Goal: Contribute content: Contribute content

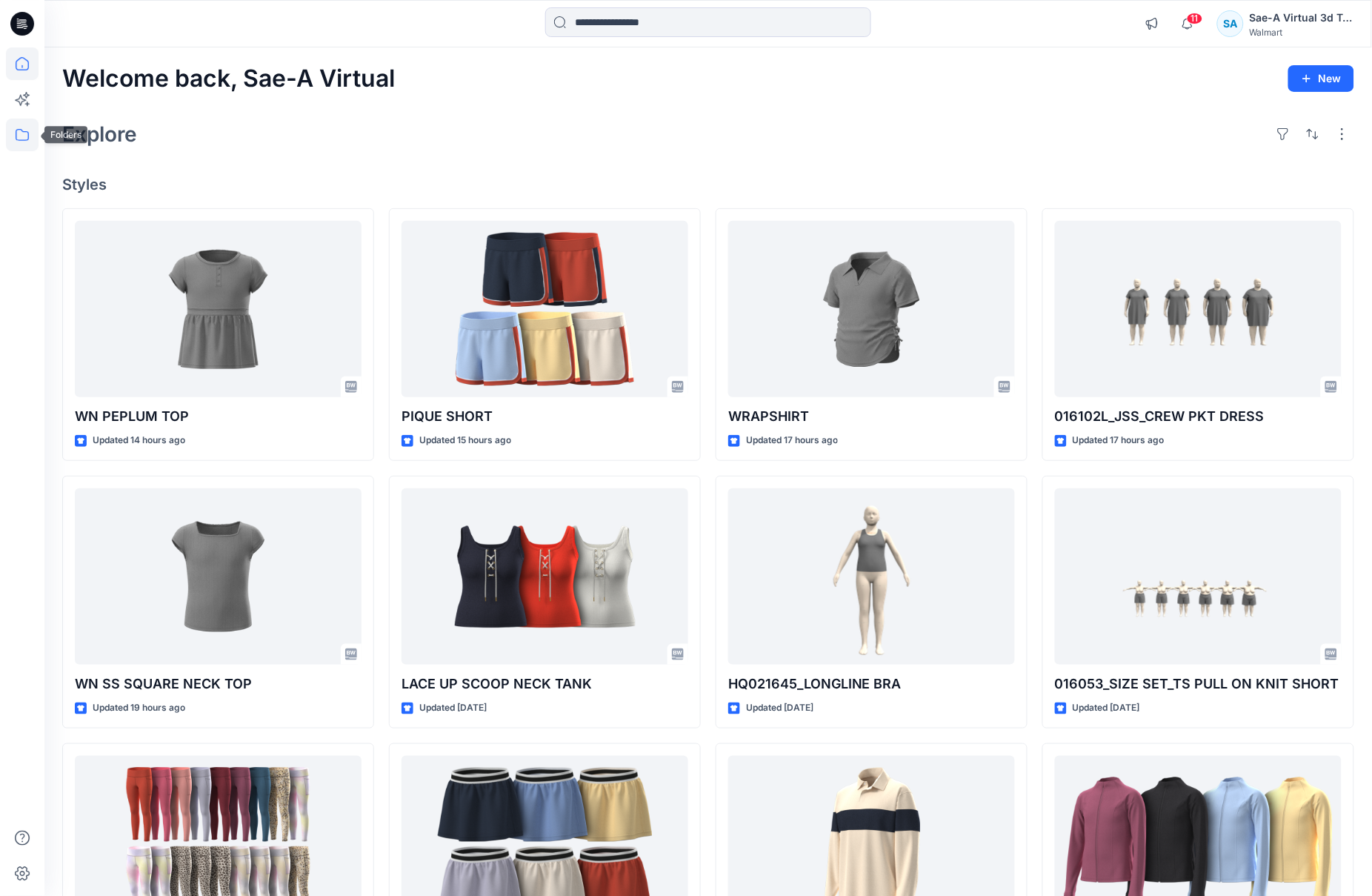
click at [35, 141] on icon at bounding box center [23, 135] width 33 height 33
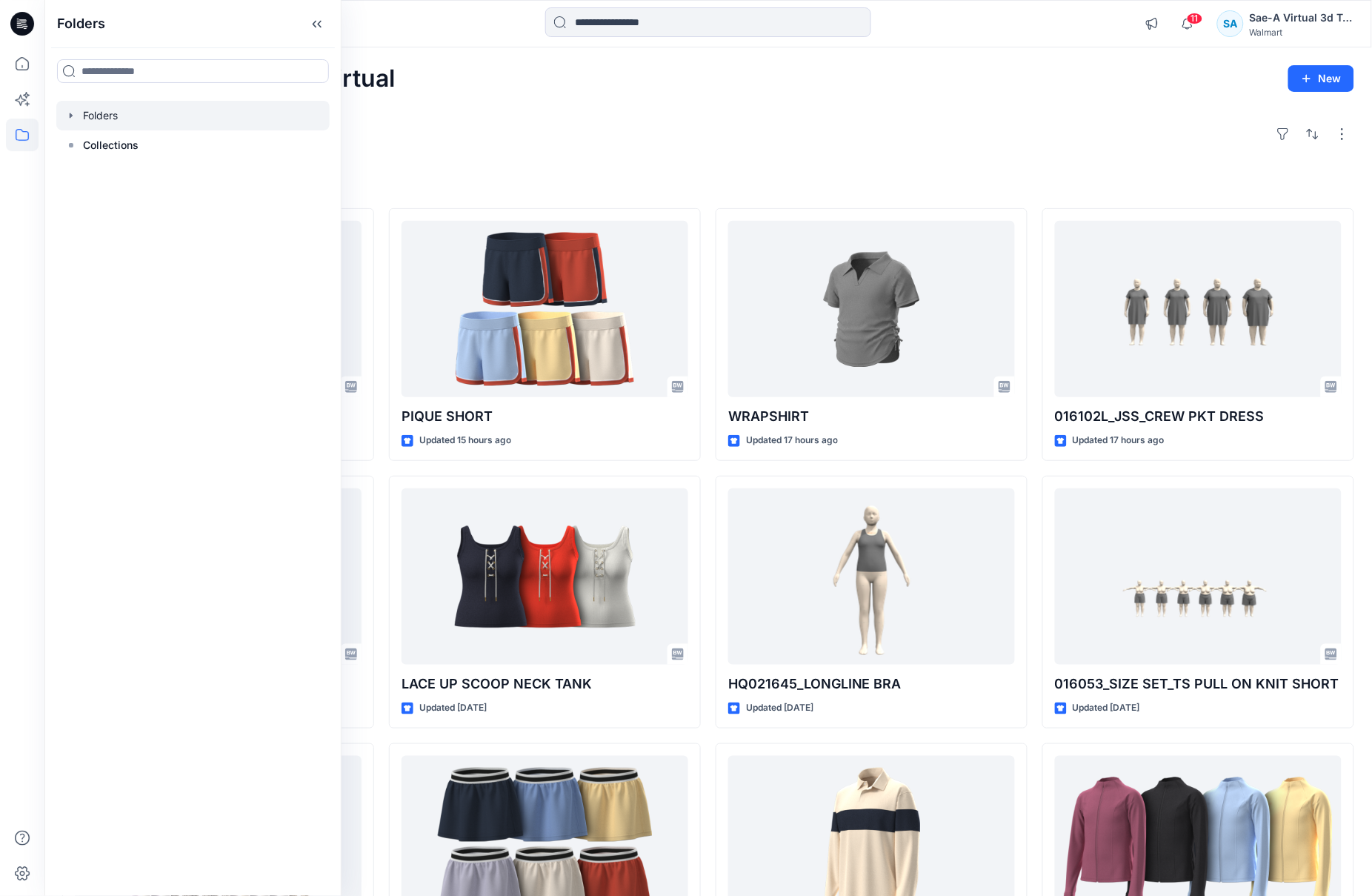
click at [69, 108] on div at bounding box center [193, 115] width 274 height 29
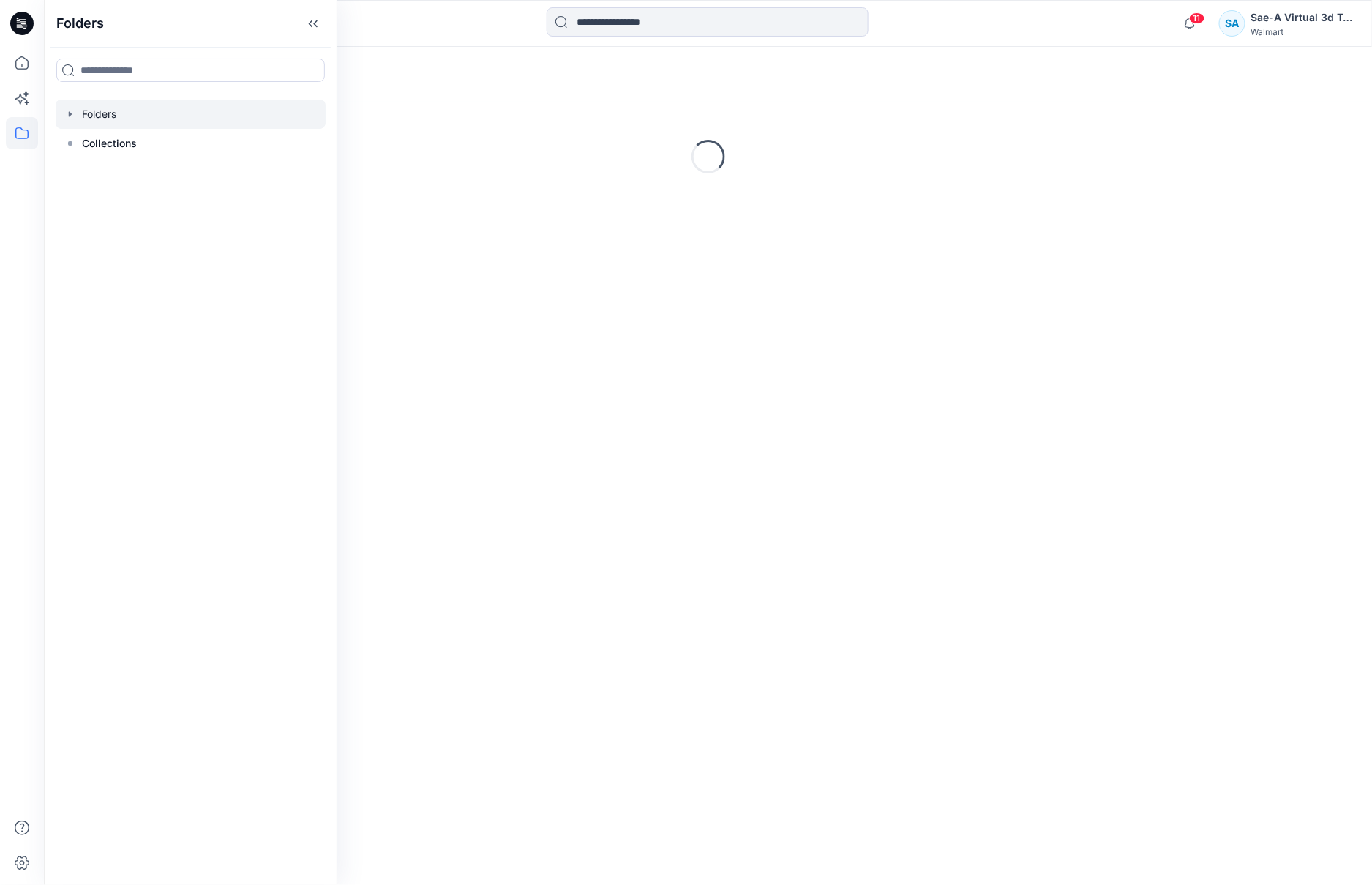
click at [74, 112] on icon "button" at bounding box center [70, 115] width 12 height 12
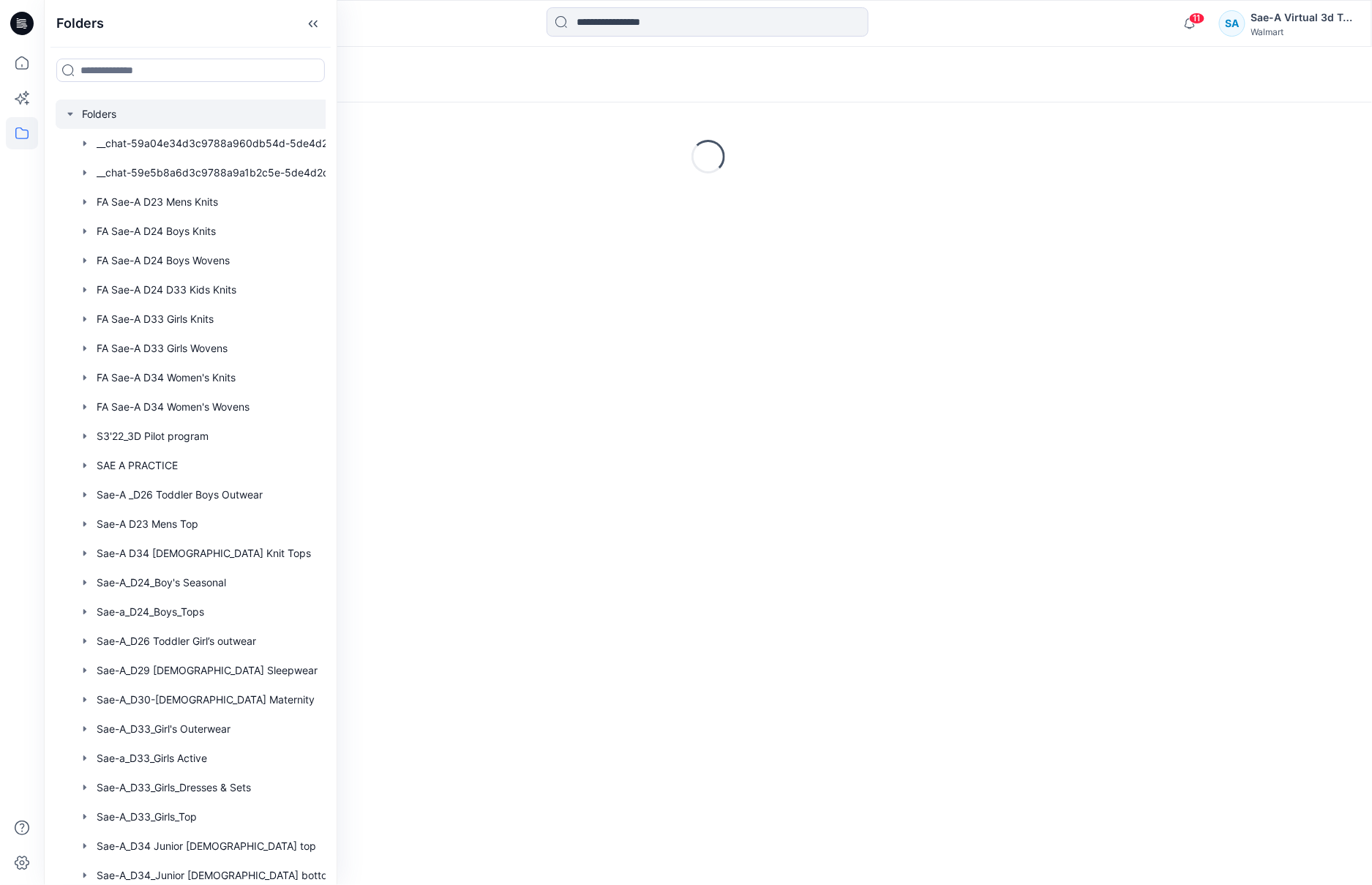
scroll to position [737, 0]
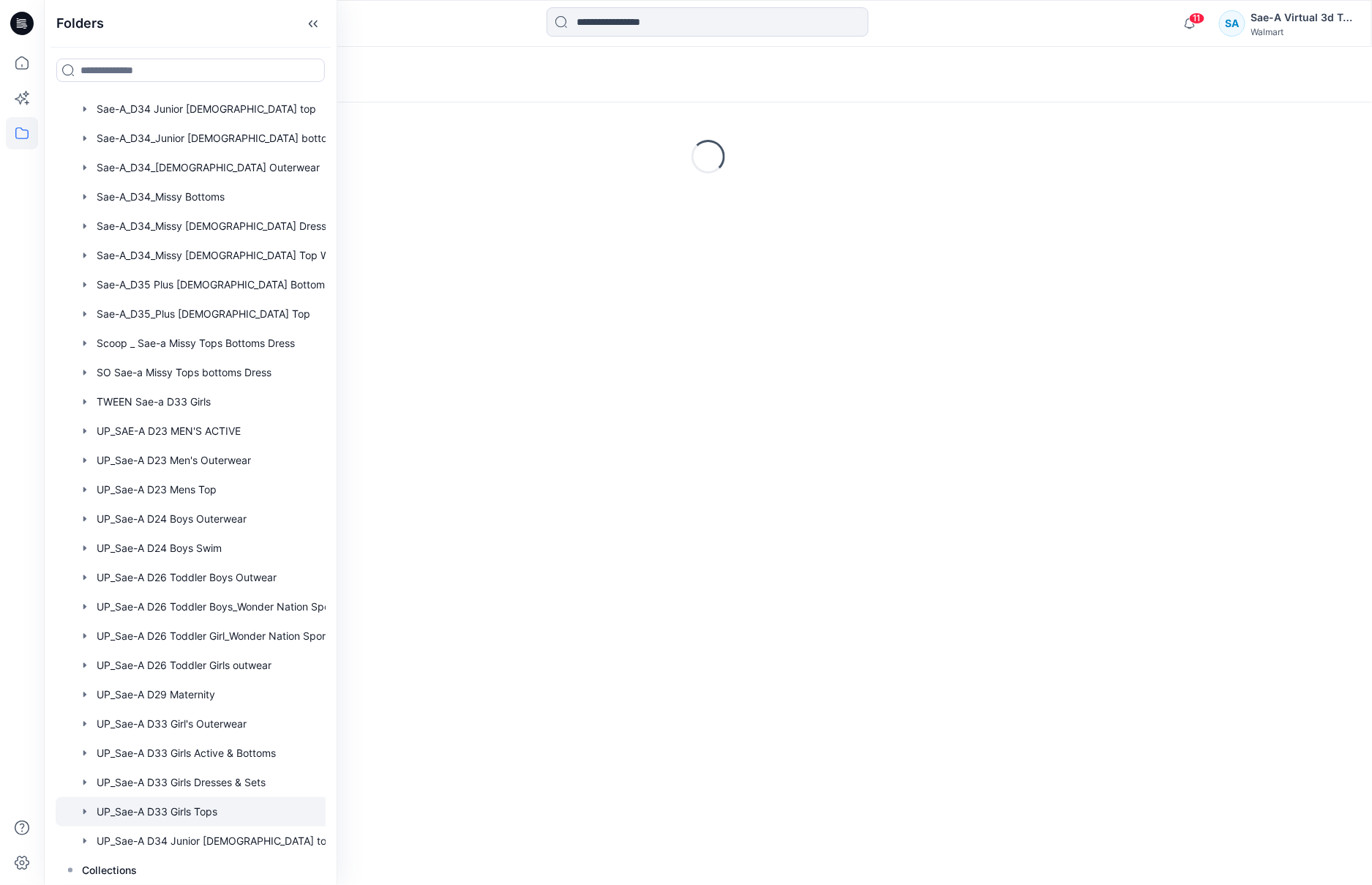
click at [170, 805] on div at bounding box center [209, 811] width 308 height 29
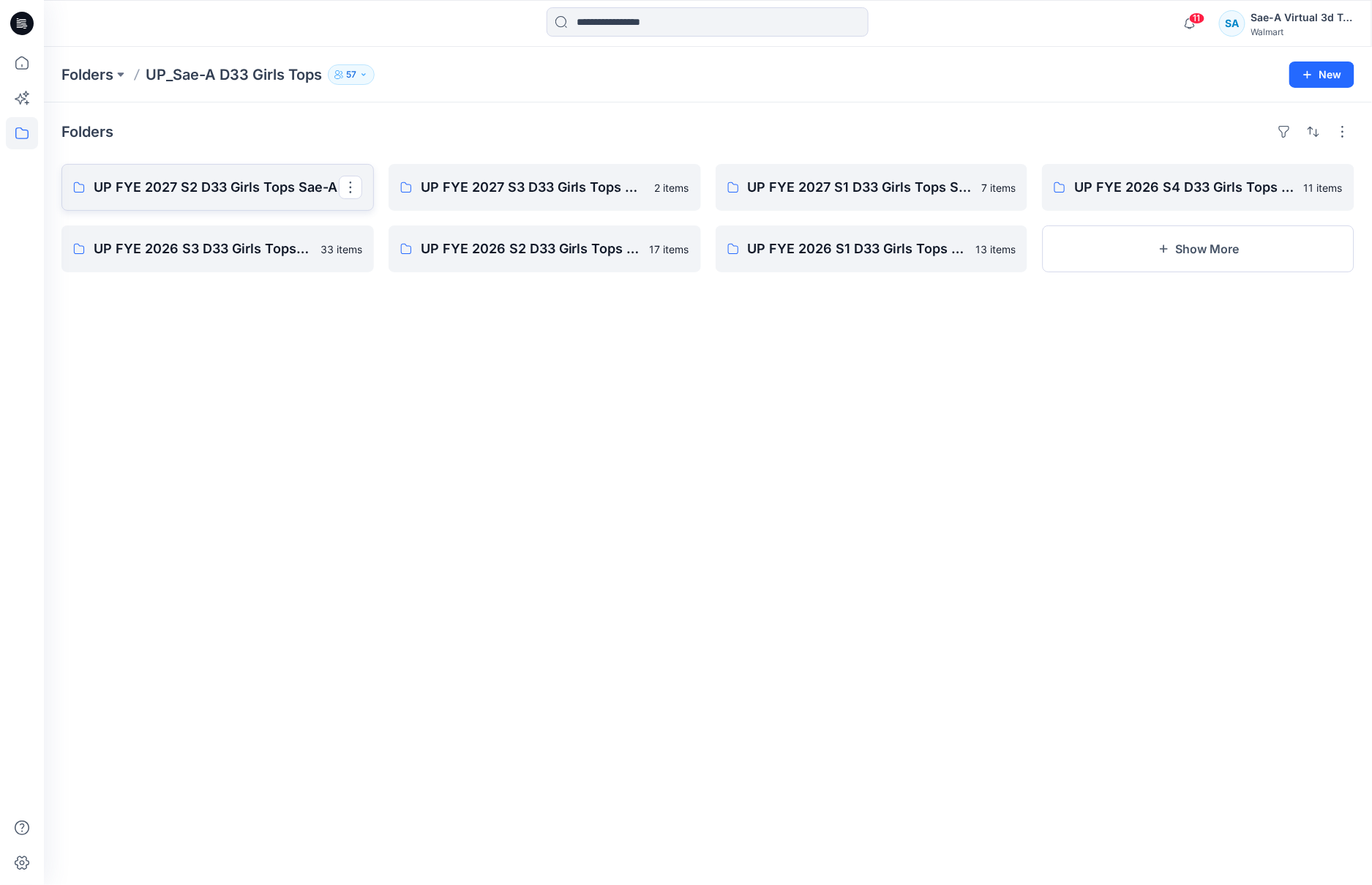
click at [246, 184] on p "UP FYE 2027 S2 D33 Girls Tops Sae-A" at bounding box center [216, 187] width 245 height 21
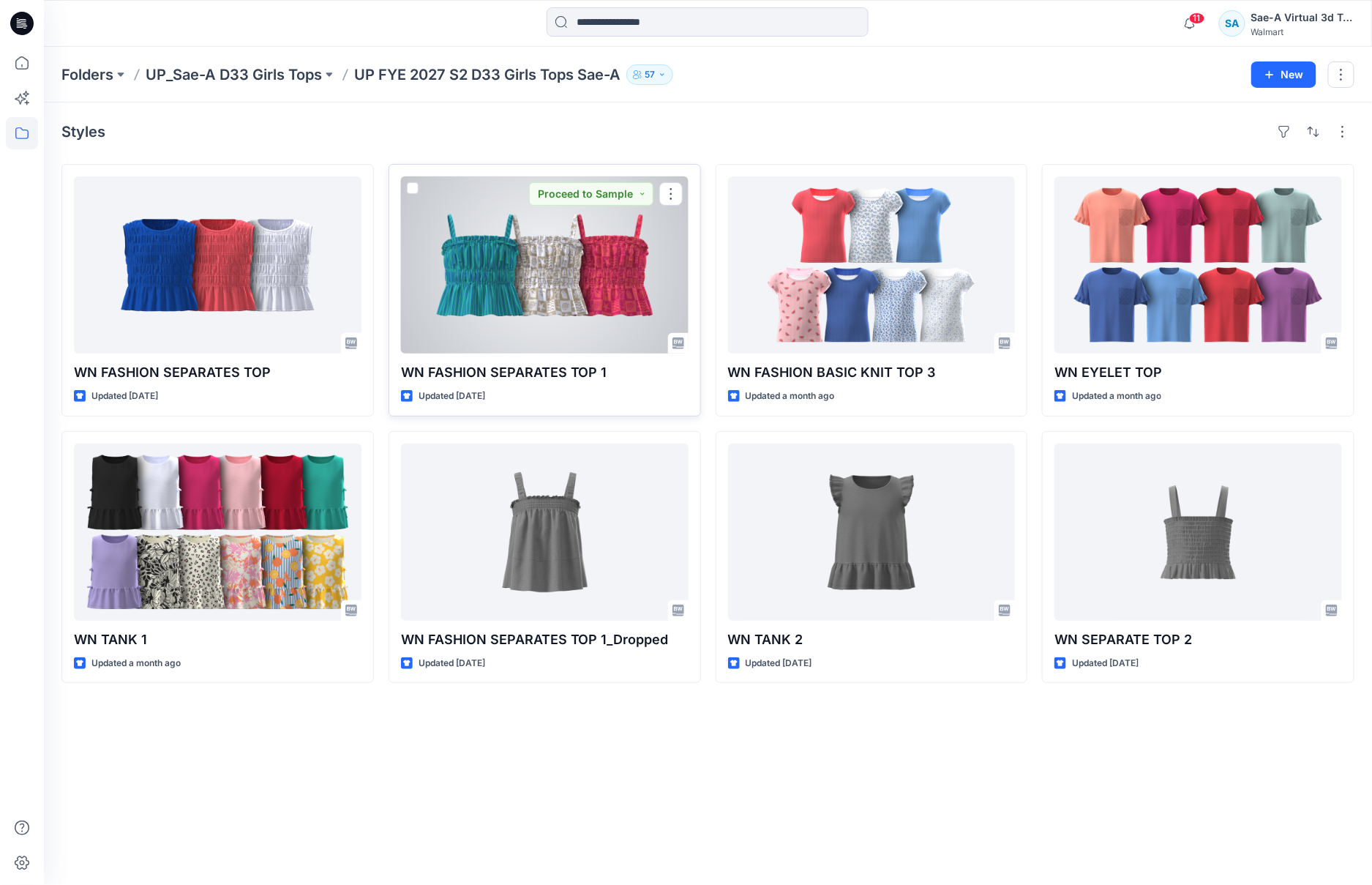
click at [542, 327] on div at bounding box center [545, 264] width 287 height 177
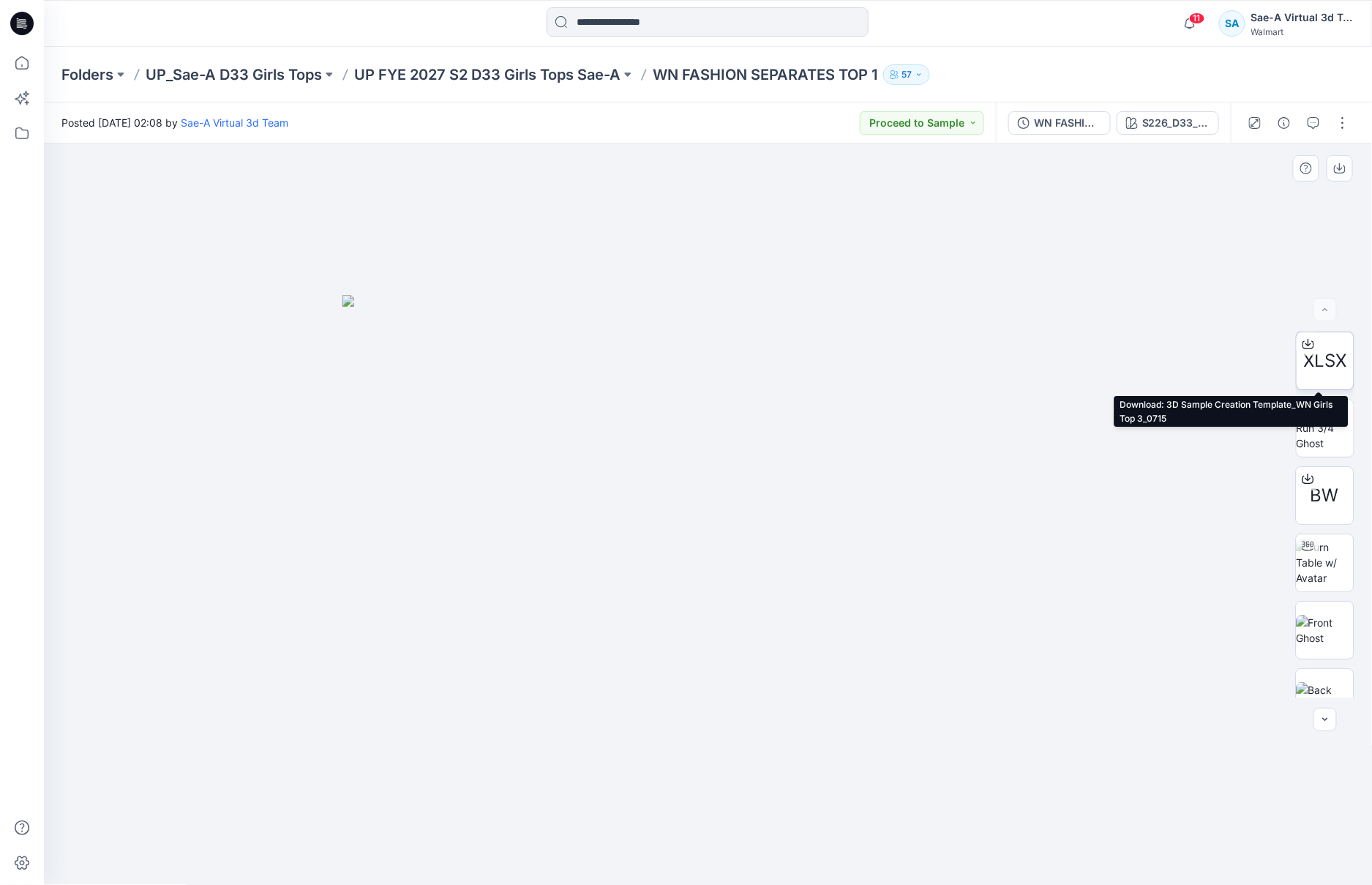
click at [1311, 353] on div at bounding box center [1307, 344] width 23 height 23
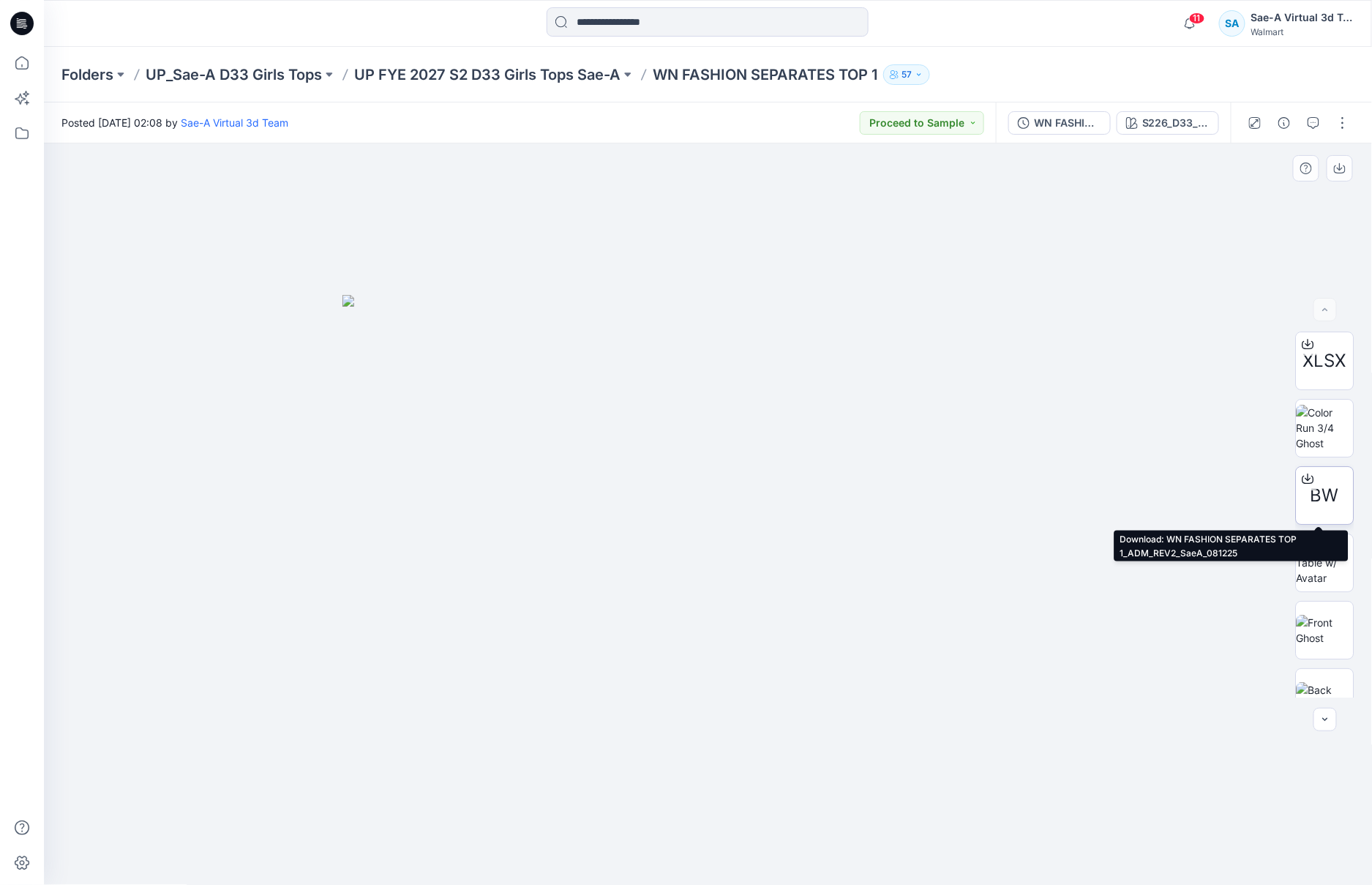
click at [1318, 499] on span "BW" at bounding box center [1325, 495] width 28 height 27
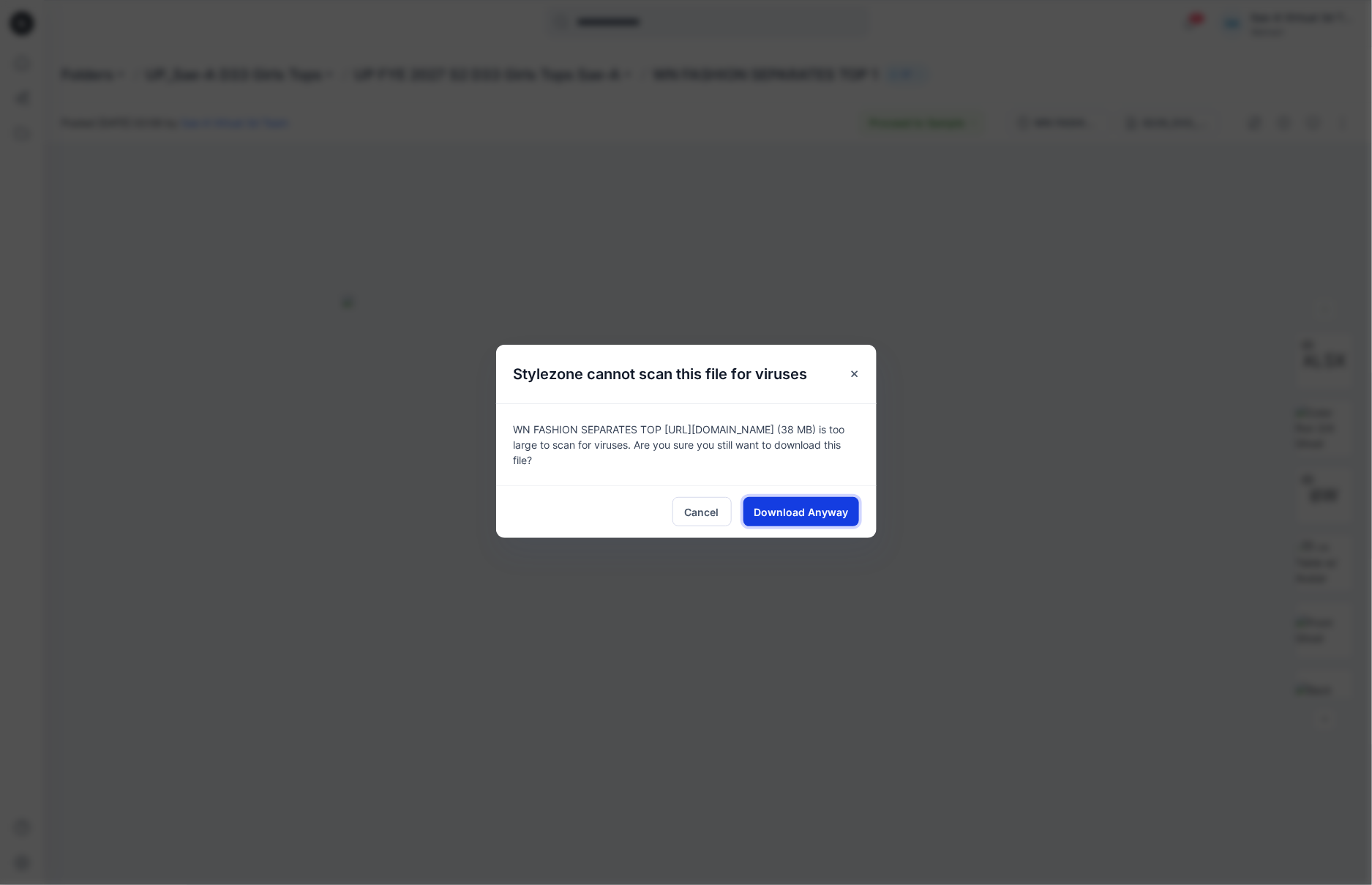
click at [758, 518] on span "Download Anyway" at bounding box center [800, 512] width 94 height 15
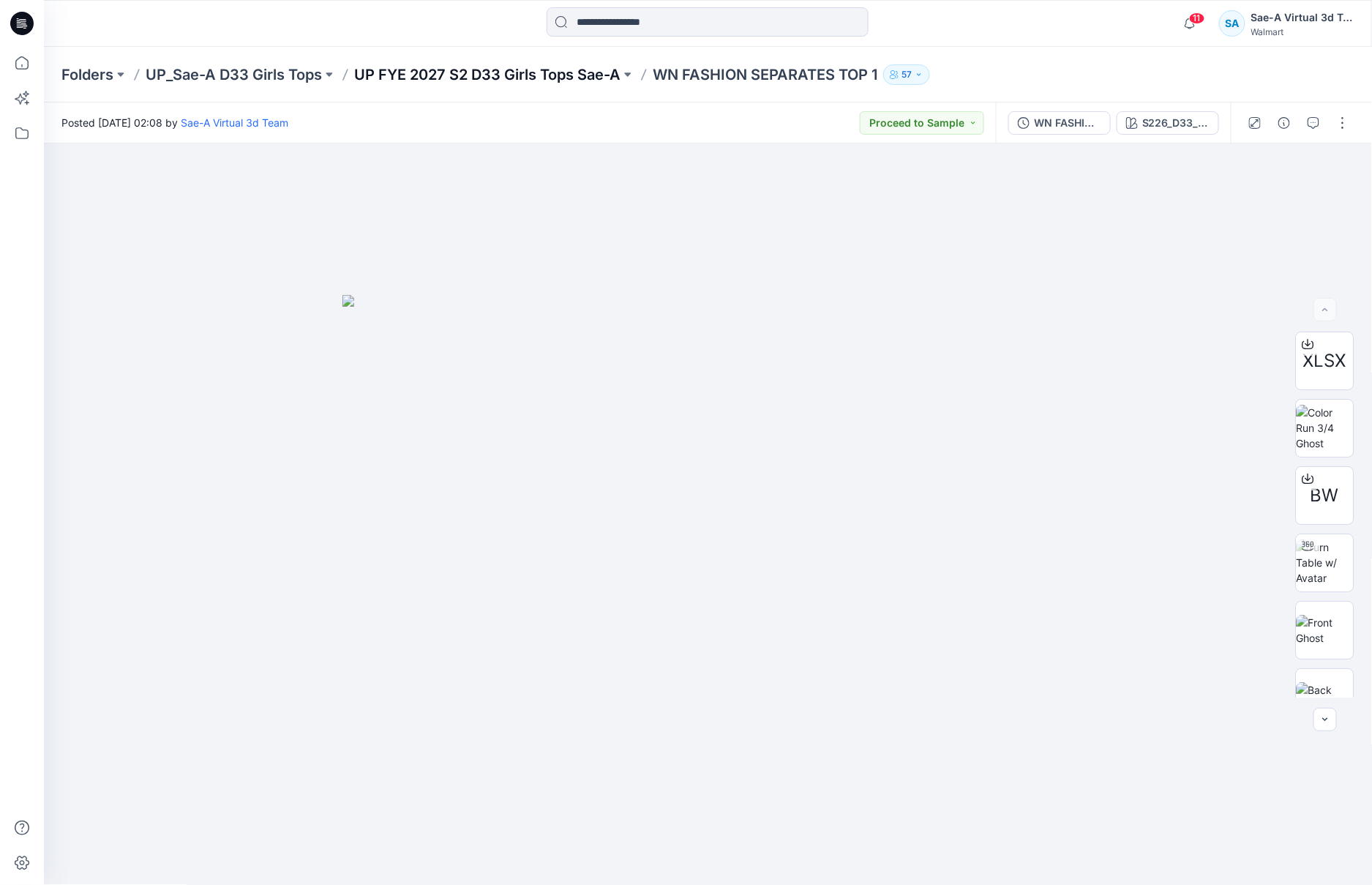
click at [523, 76] on p "UP FYE 2027 S2 D33 Girls Tops Sae-A" at bounding box center [487, 74] width 267 height 21
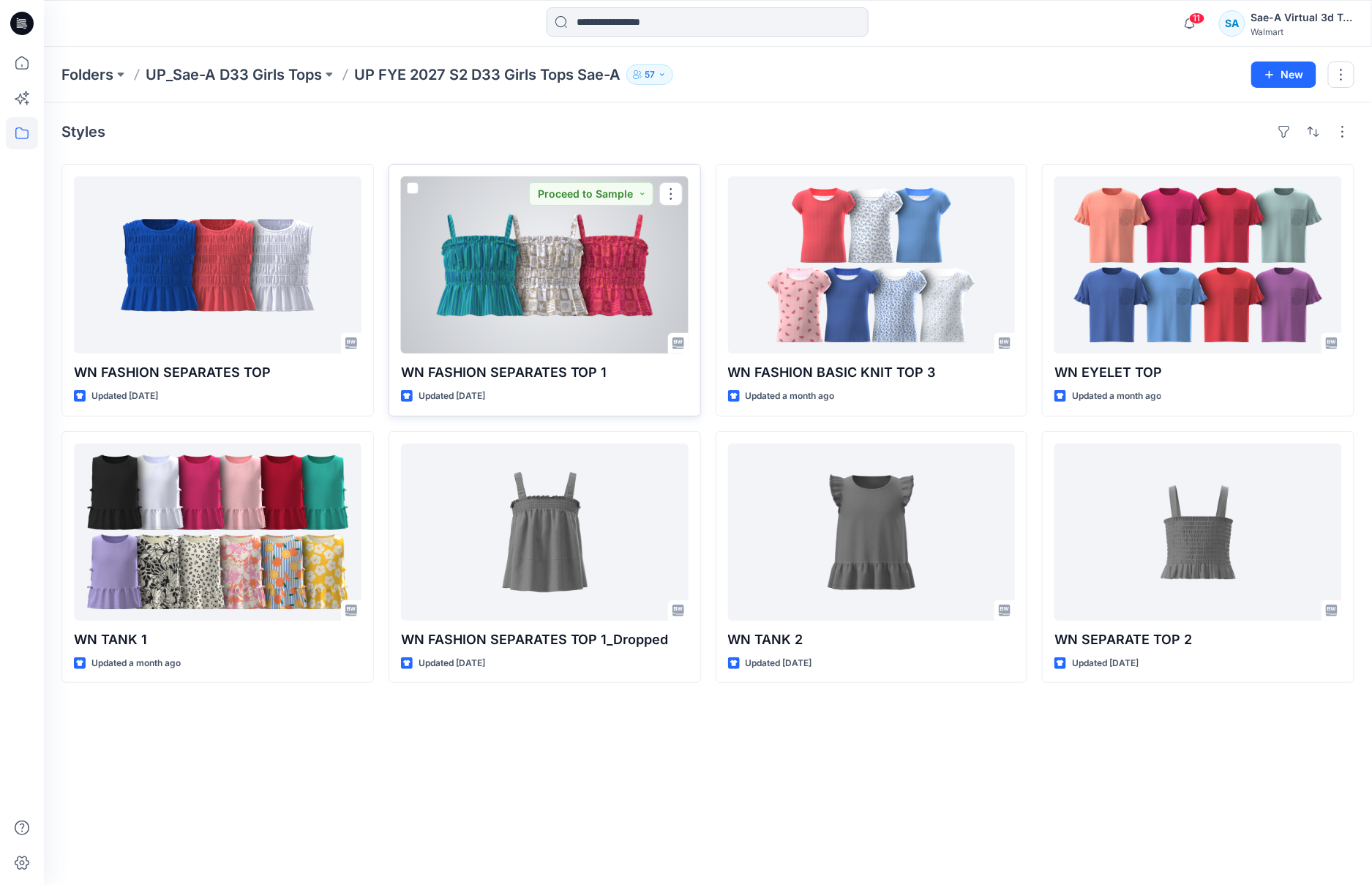
click at [601, 310] on div at bounding box center [545, 264] width 287 height 177
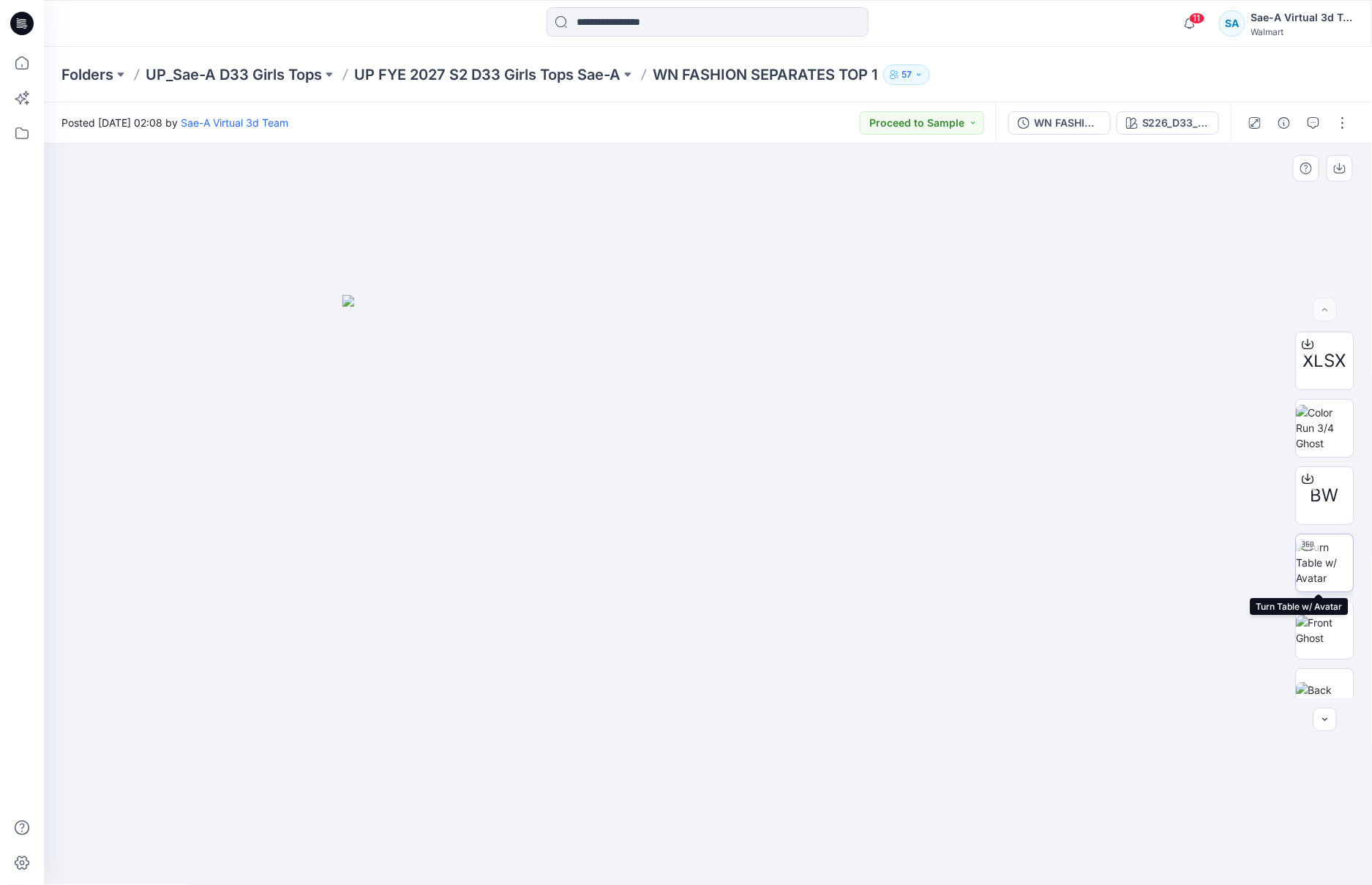
click at [1328, 566] on img at bounding box center [1324, 563] width 57 height 46
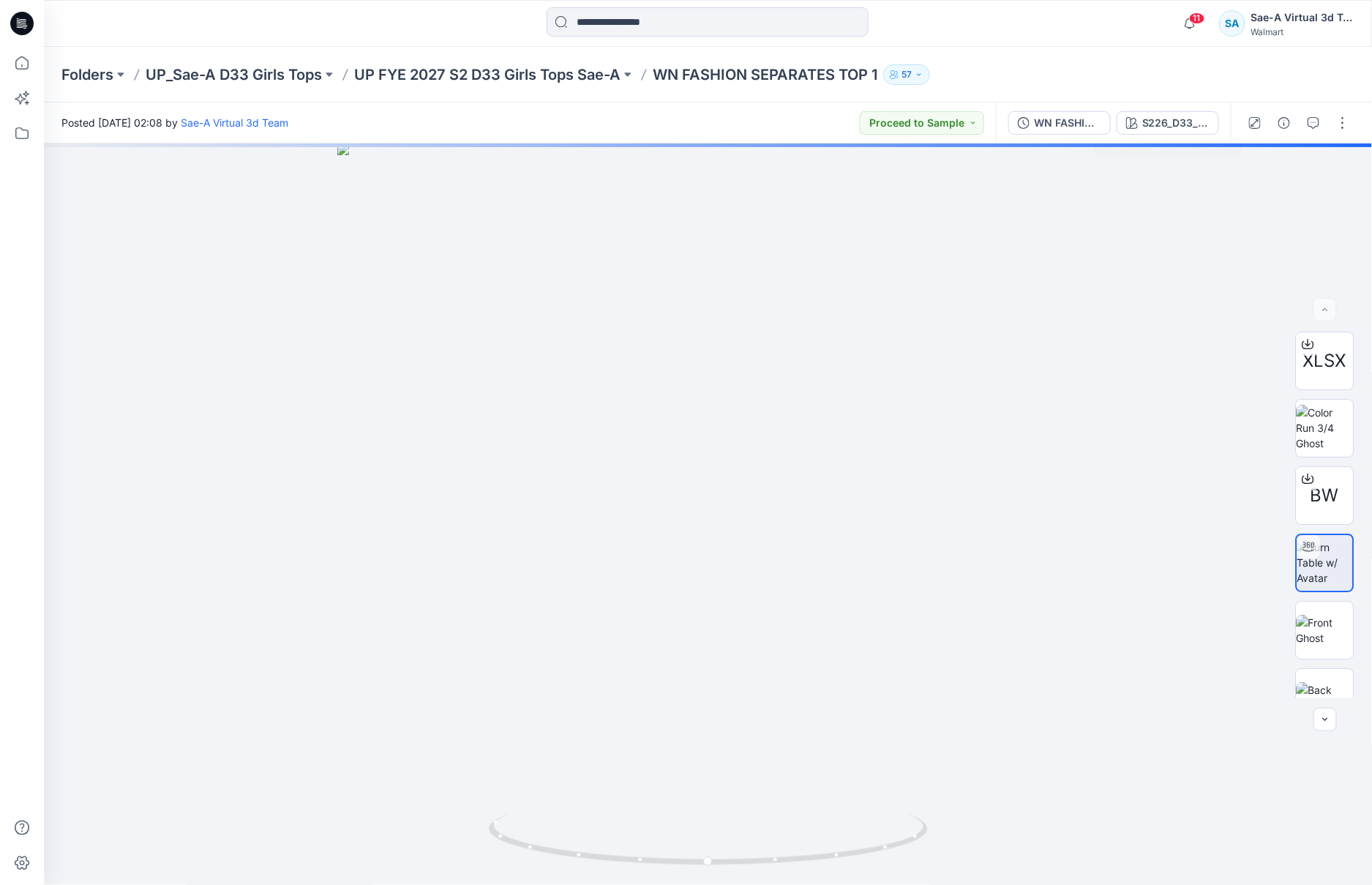
click at [1054, 134] on div "WN FASHION SEPARATES TOP 1_REV2(MOVE THE BOW FROM BACK TO FRONT)_FULL COLORWAYS…" at bounding box center [1113, 123] width 235 height 41
click at [1064, 113] on button "WN FASHION SEPARATES TOP 1_REV2(MOVE THE BOW FROM BACK TO FRONT)_FULL COLORWAYS" at bounding box center [1059, 122] width 103 height 23
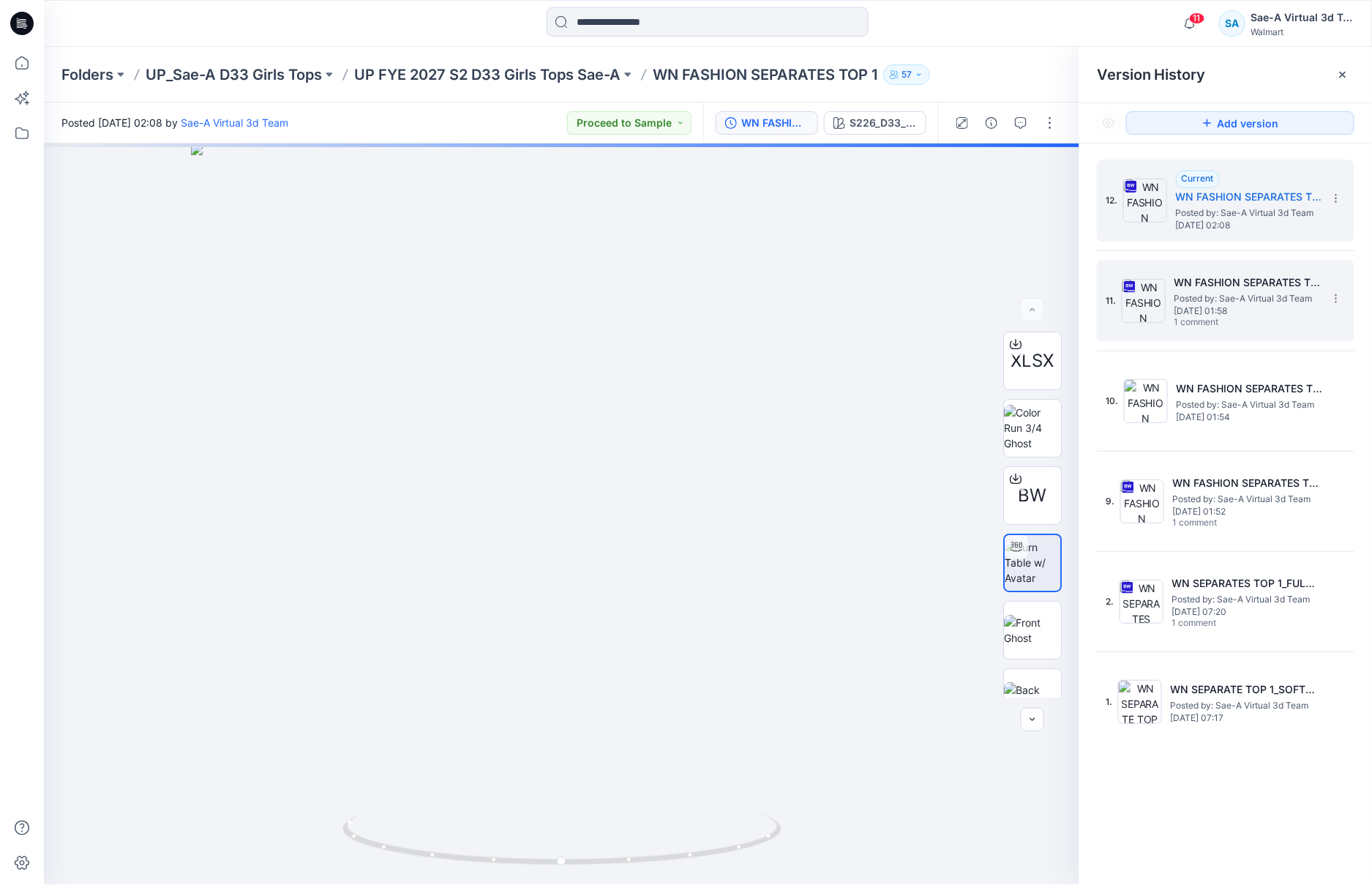
click at [1255, 298] on span "Posted by: Sae-A Virtual 3d Team" at bounding box center [1247, 298] width 146 height 15
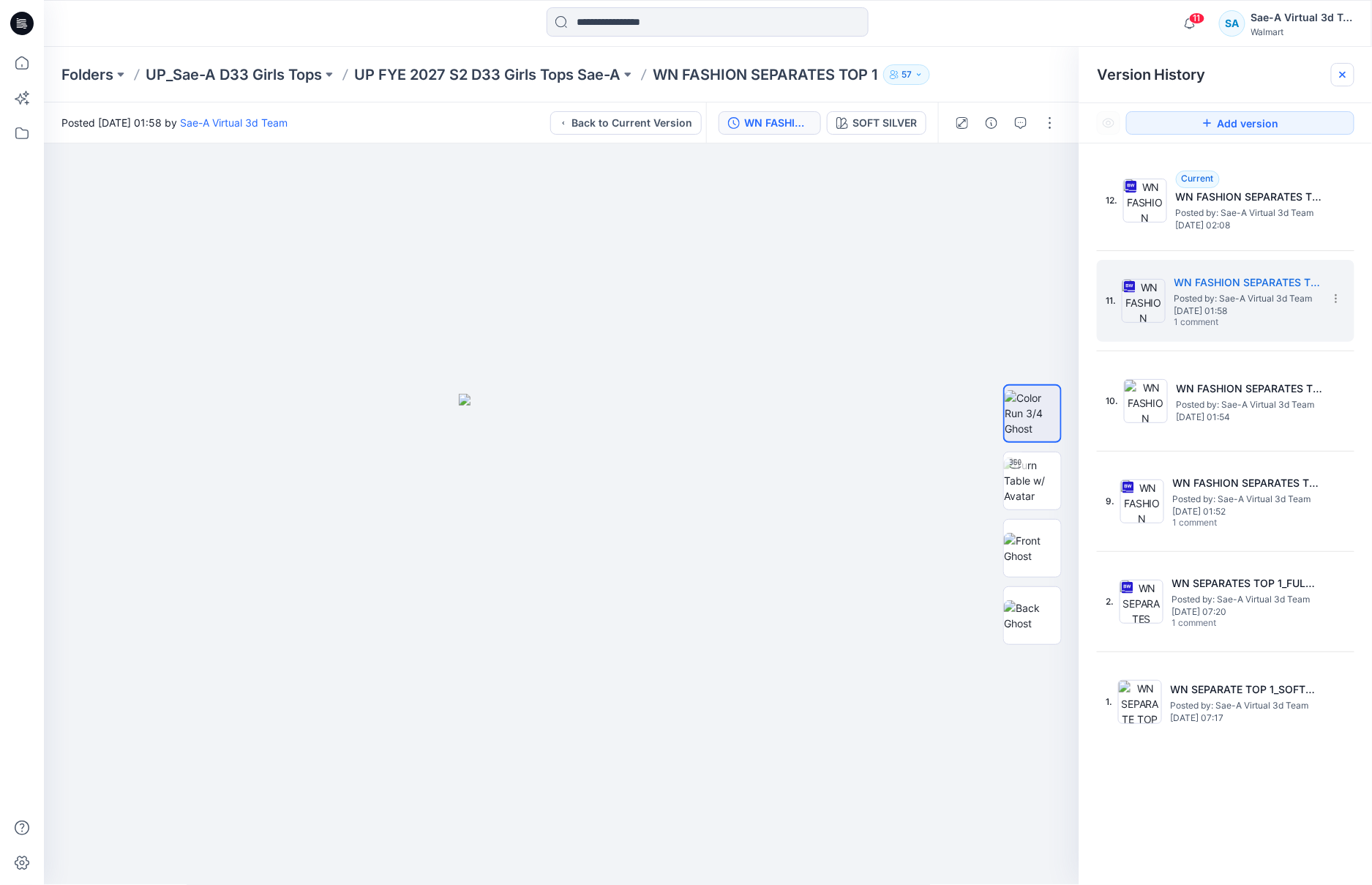
click at [1342, 70] on icon at bounding box center [1343, 74] width 12 height 12
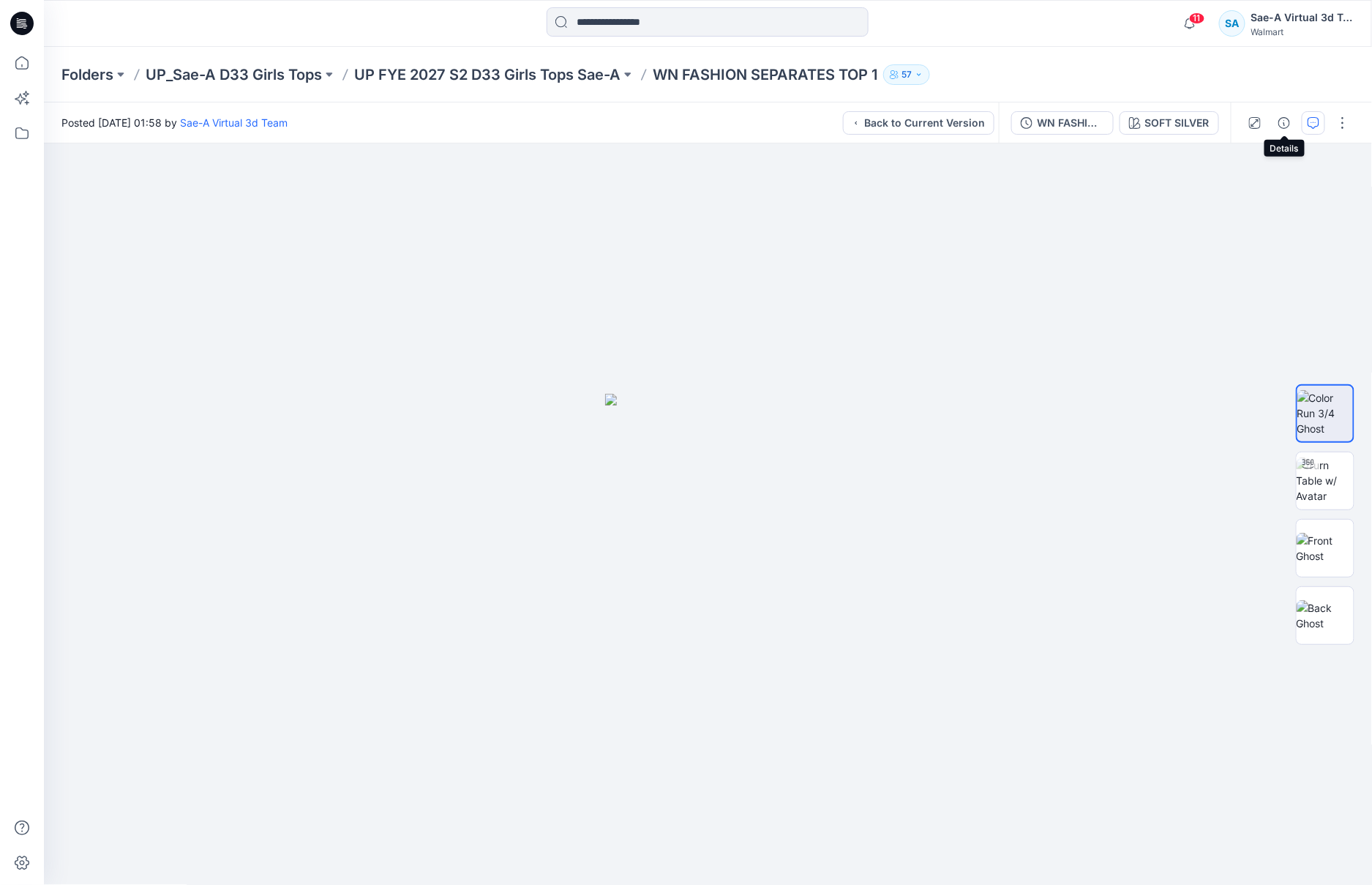
click at [1313, 119] on icon "button" at bounding box center [1313, 123] width 12 height 12
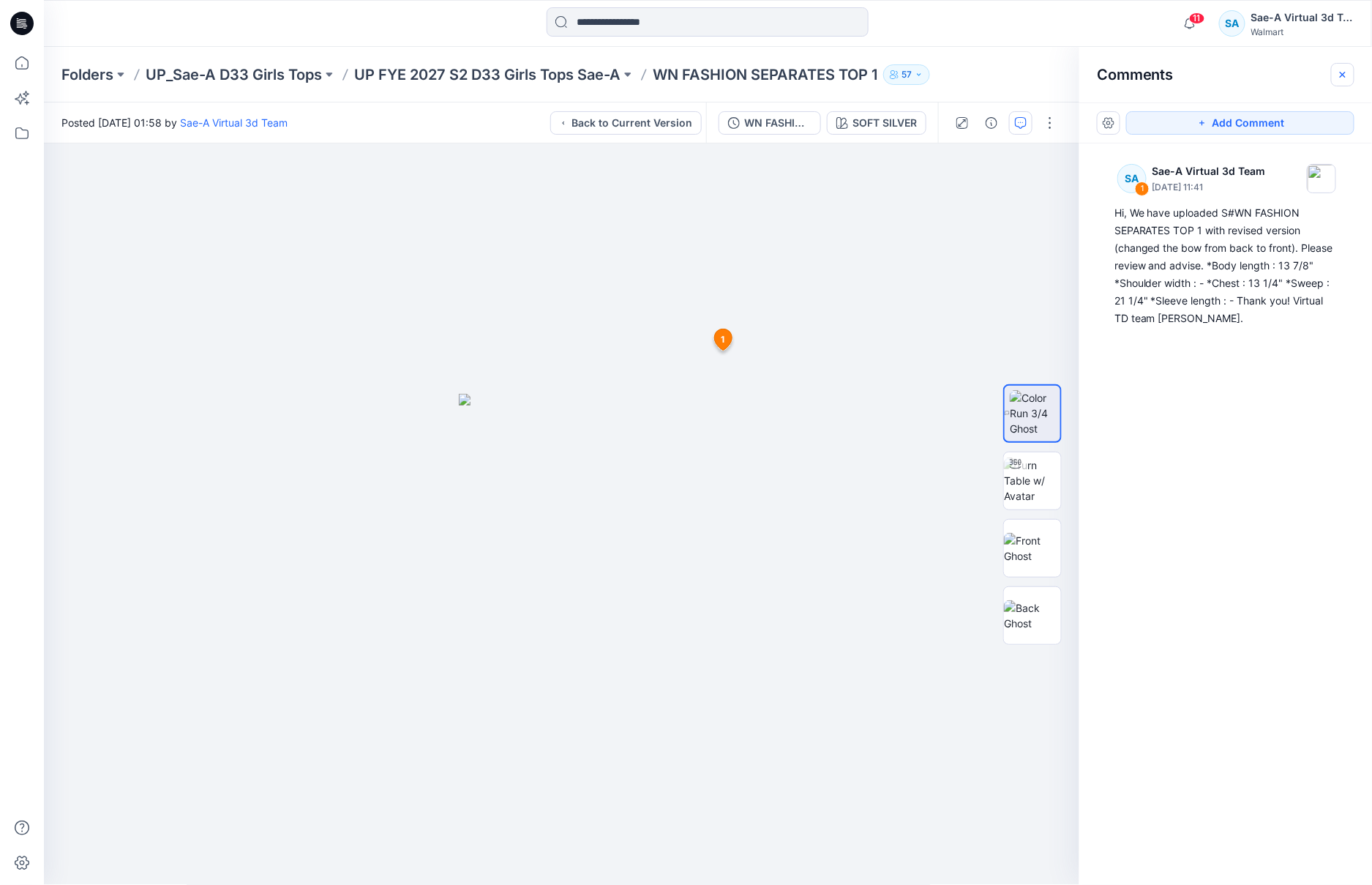
click at [1342, 70] on icon "button" at bounding box center [1343, 74] width 12 height 12
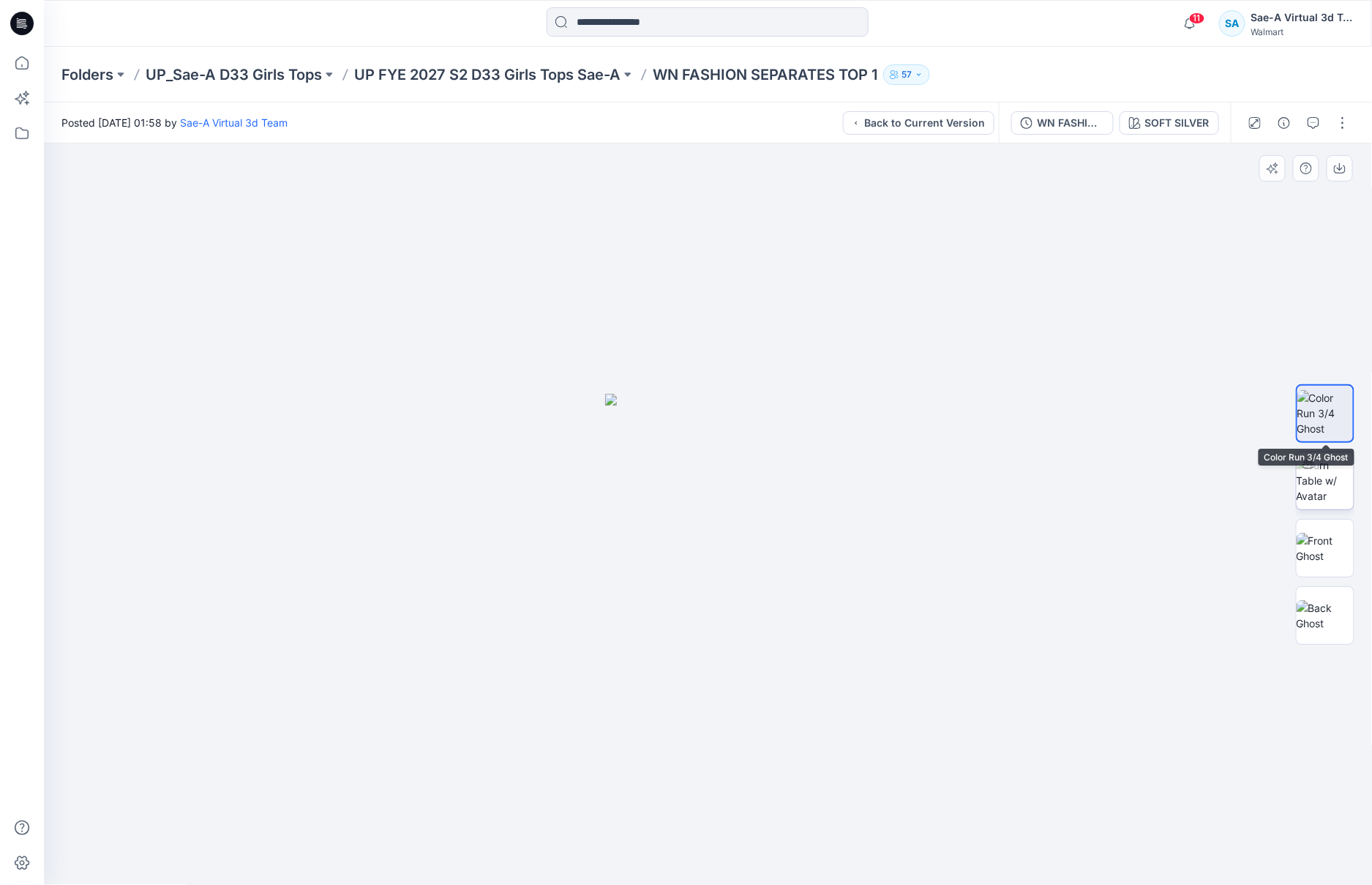
click at [1337, 482] on img at bounding box center [1324, 481] width 57 height 46
click at [761, 66] on p "WN FASHION SEPARATES TOP 1" at bounding box center [764, 74] width 225 height 21
click at [542, 77] on p "UP FYE 2027 S2 D33 Girls Tops Sae-A" at bounding box center [487, 74] width 267 height 21
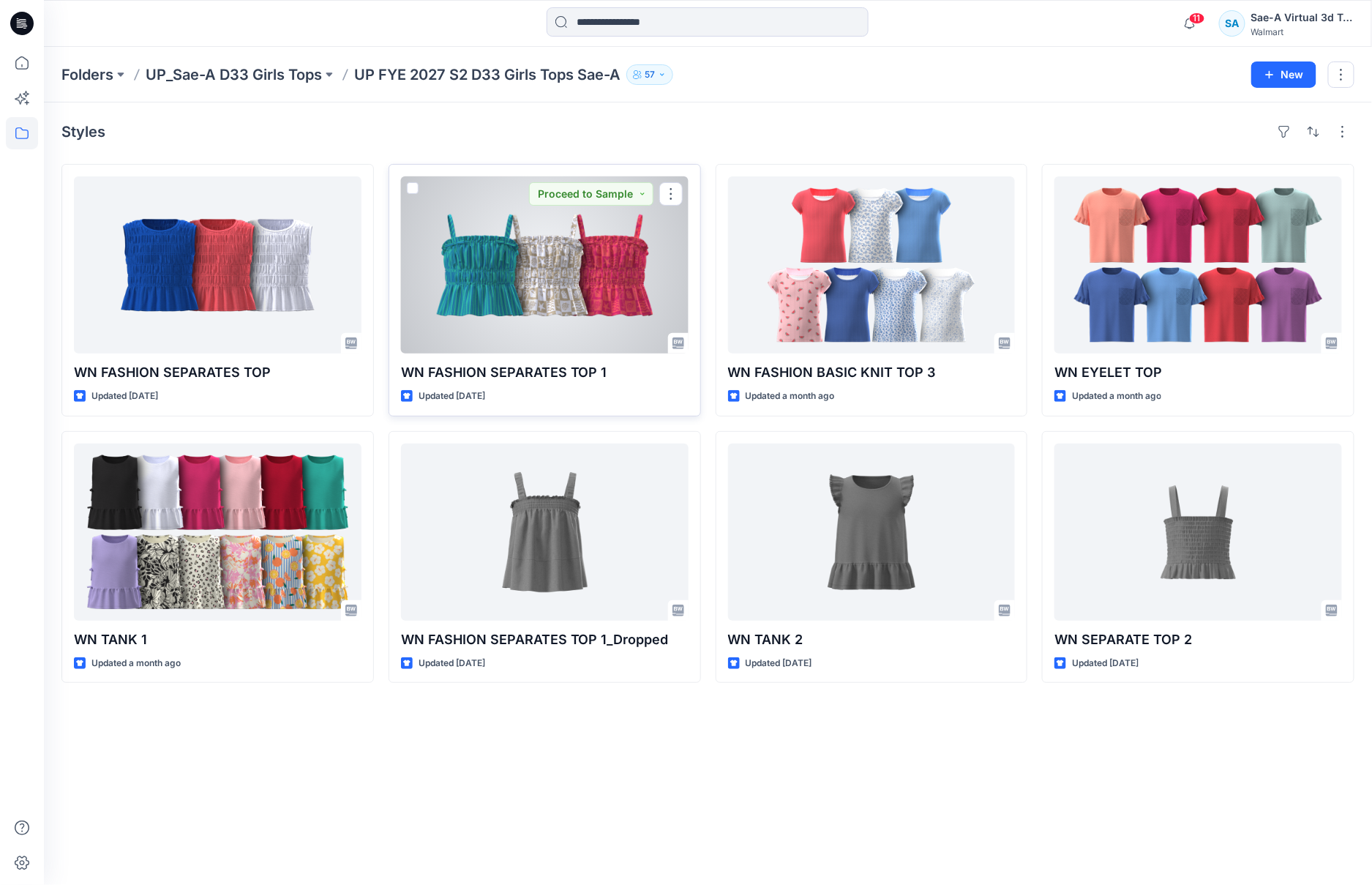
click at [547, 336] on div at bounding box center [545, 264] width 287 height 177
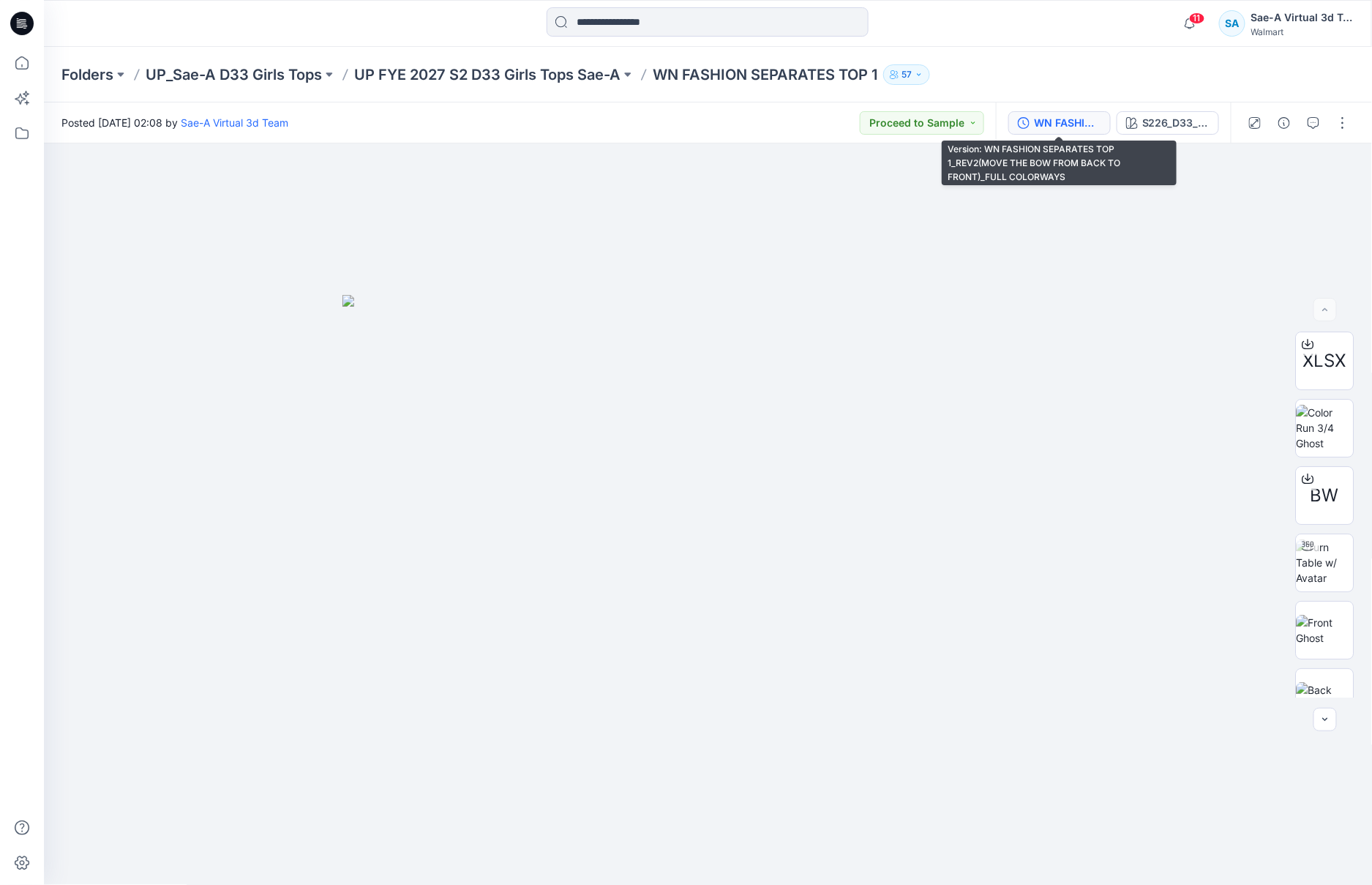
click at [1055, 125] on div "WN FASHION SEPARATES TOP 1_REV2(MOVE THE BOW FROM BACK TO FRONT)_FULL COLORWAYS" at bounding box center [1067, 122] width 68 height 16
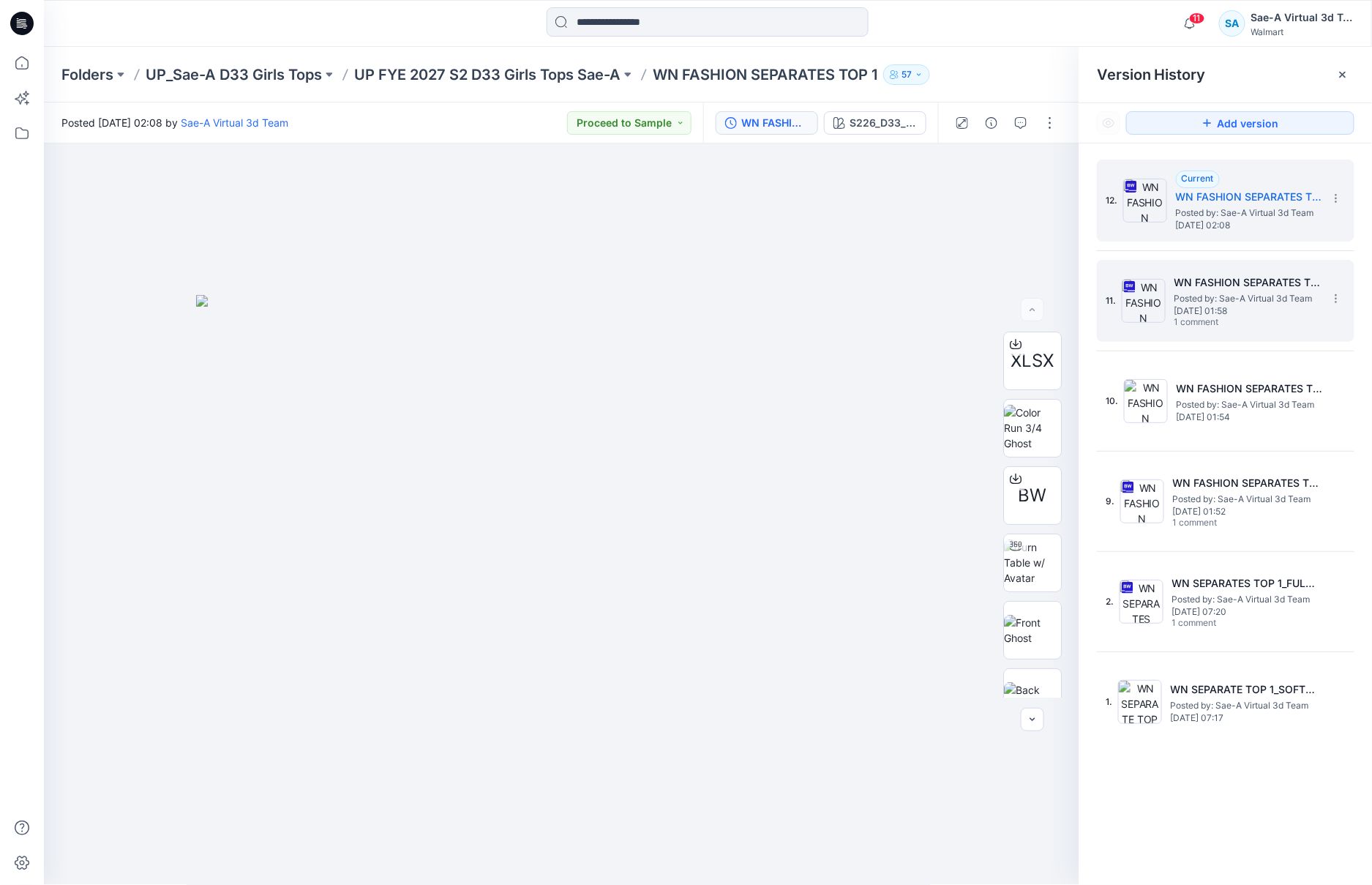
click at [1275, 288] on h5 "WN FASHION SEPARATES TOP 1_REV2 (MOVE THE BOW FROM BACK TO FRONT)_SOFT SILVER" at bounding box center [1247, 282] width 146 height 18
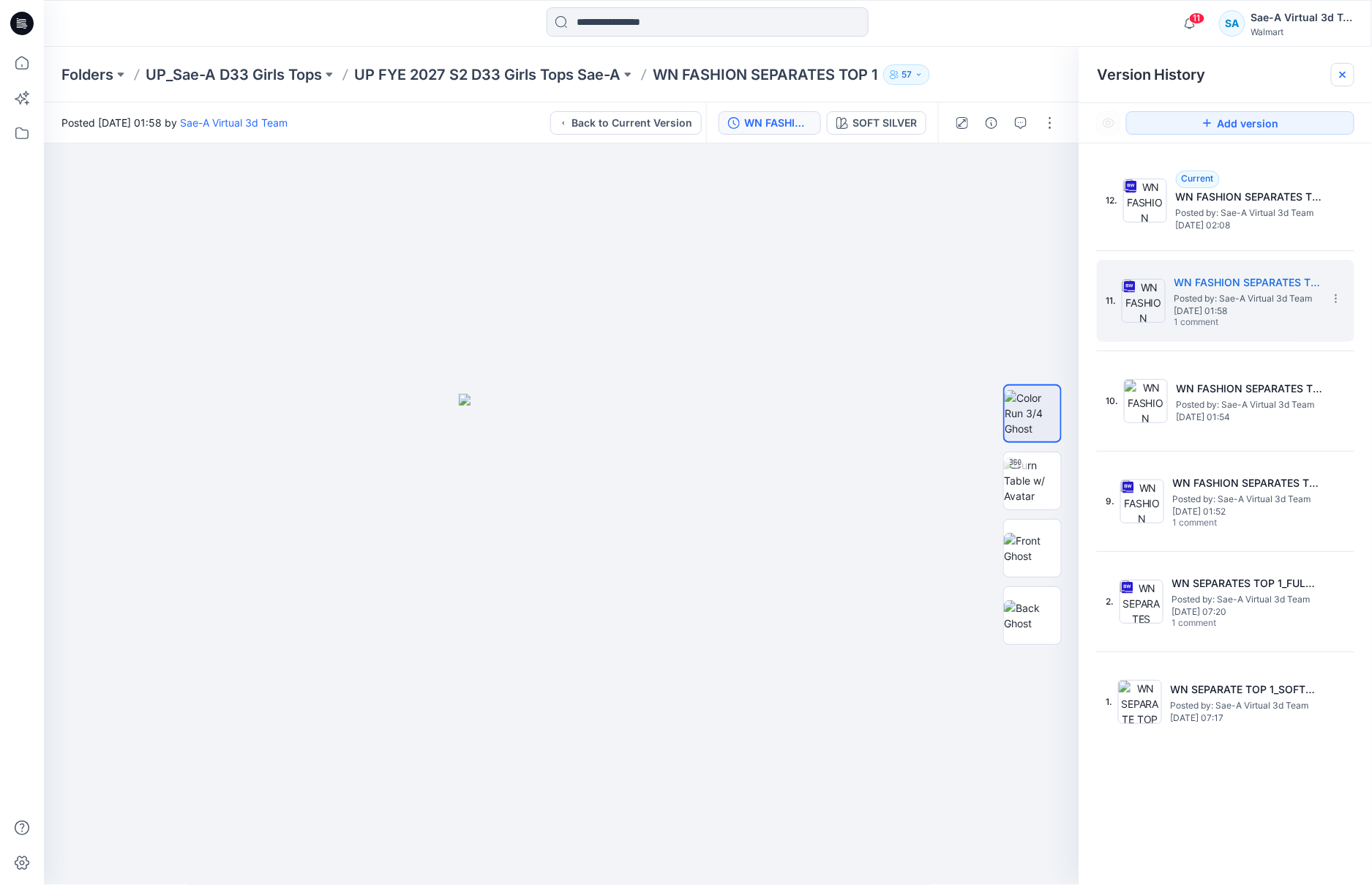
click at [1341, 73] on icon at bounding box center [1342, 74] width 6 height 6
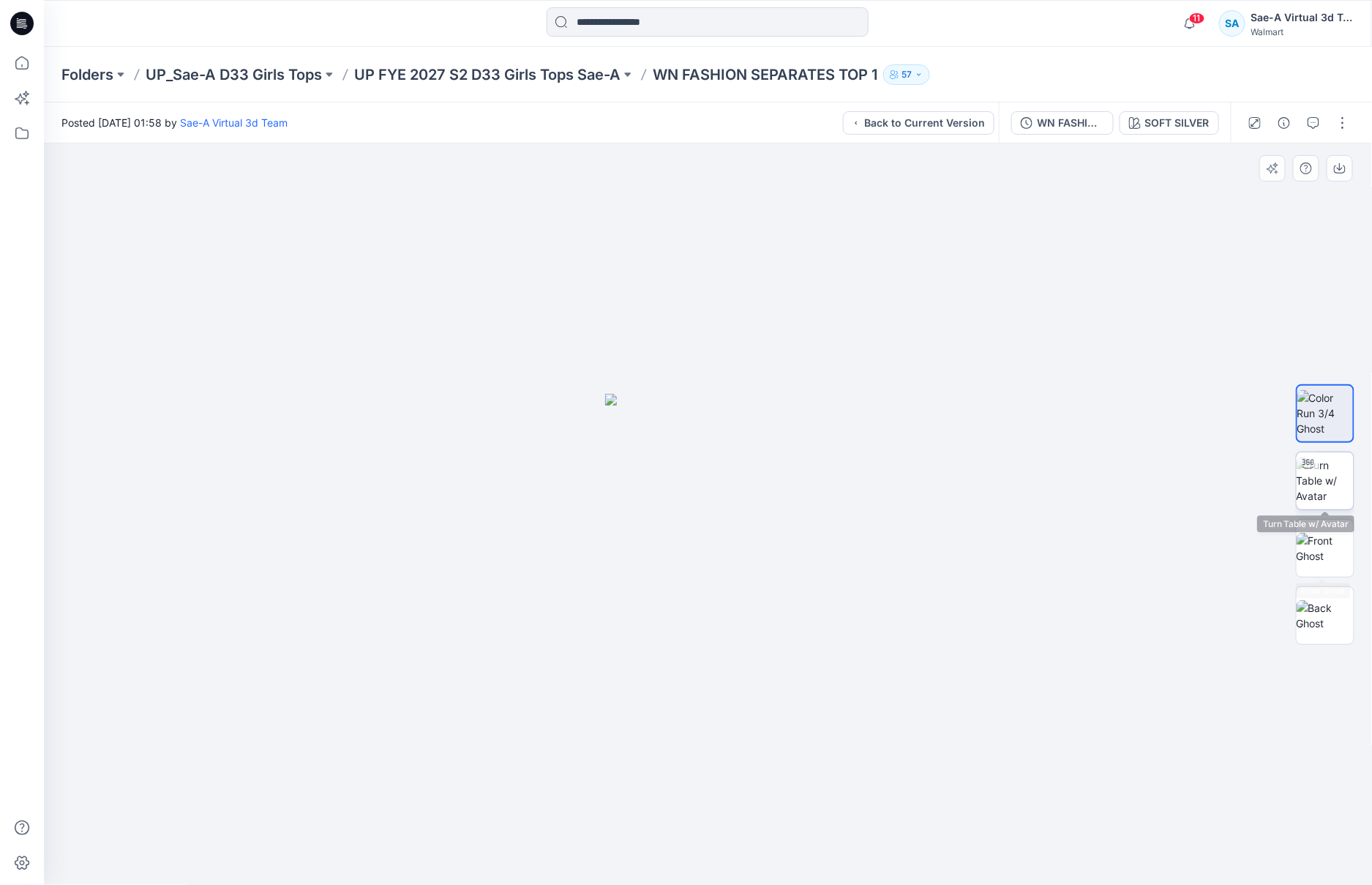
click at [1333, 486] on img at bounding box center [1324, 481] width 57 height 46
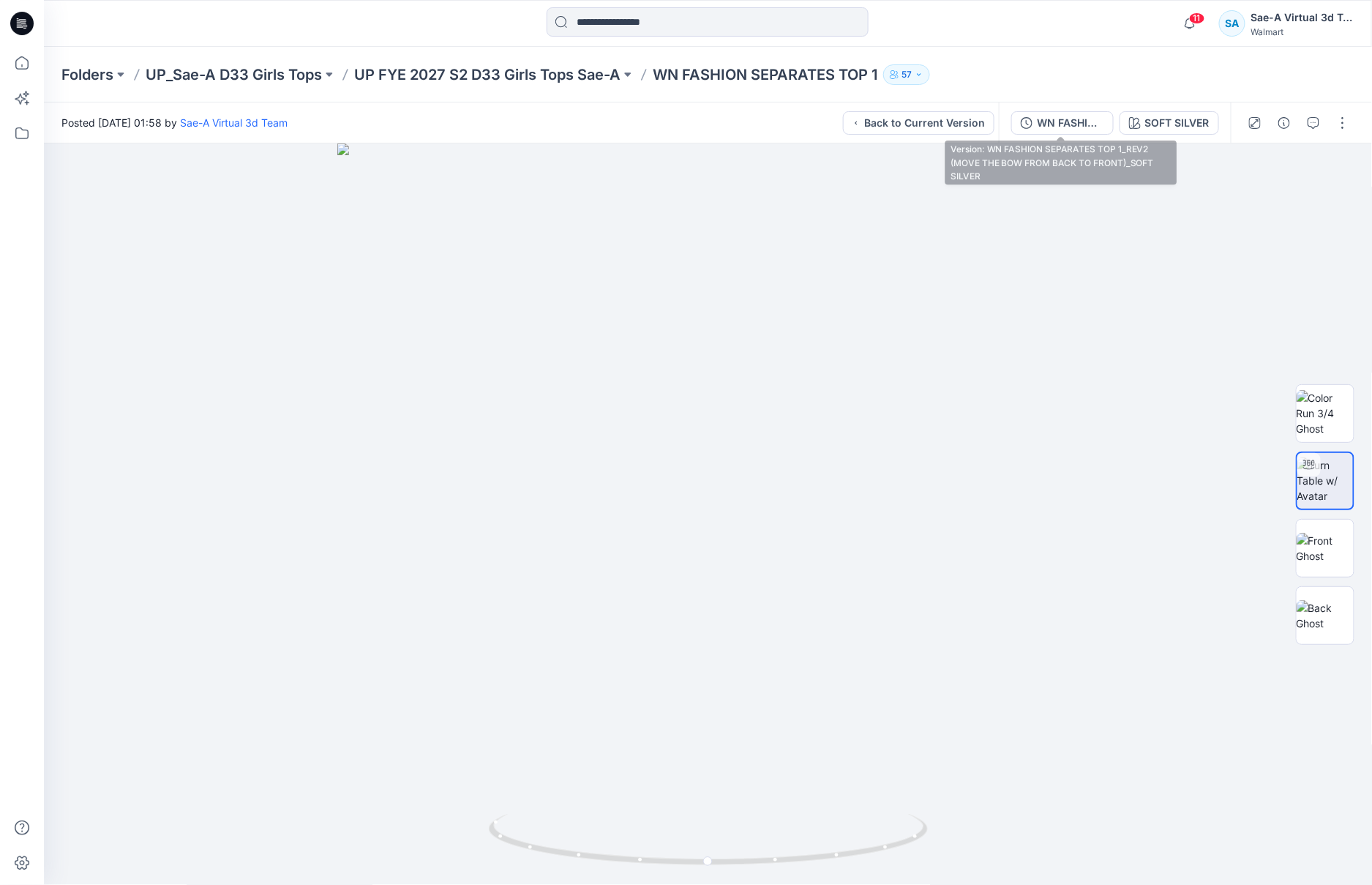
click at [1038, 129] on div "WN FASHION SEPARATES TOP 1_REV2 (MOVE THE BOW FROM BACK TO FRONT)_SOFT SILVER" at bounding box center [1070, 122] width 68 height 16
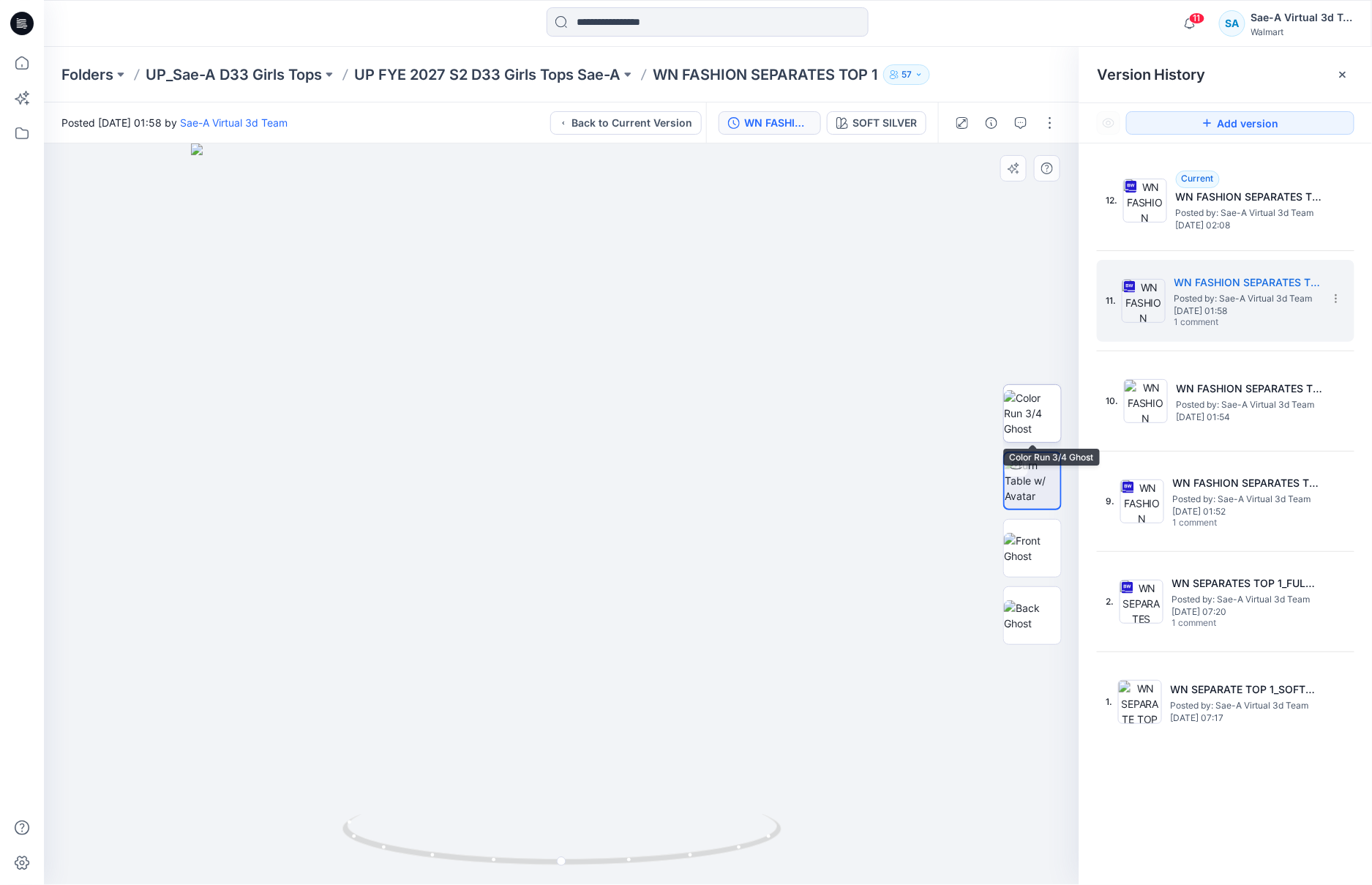
click at [1027, 412] on img at bounding box center [1032, 413] width 57 height 46
click at [956, 68] on div "Folders UP_Sae-A D33 Girls Tops UP FYE 2027 S2 D33 Girls Tops Sae-A WN FASHION …" at bounding box center [651, 74] width 1179 height 21
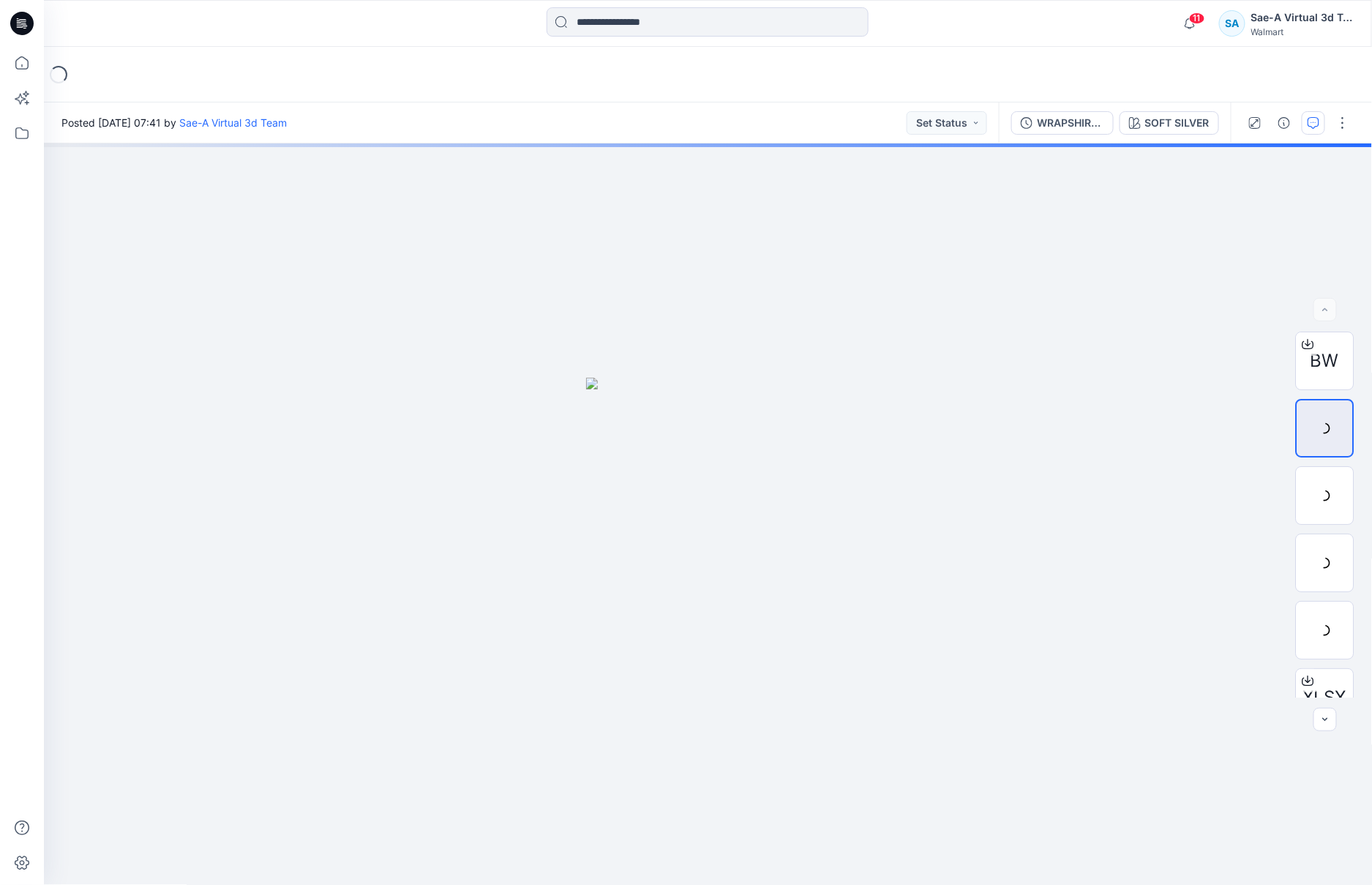
drag, startPoint x: 1337, startPoint y: 119, endPoint x: 1323, endPoint y: 129, distance: 17.2
click at [1337, 119] on button "button" at bounding box center [1342, 122] width 23 height 23
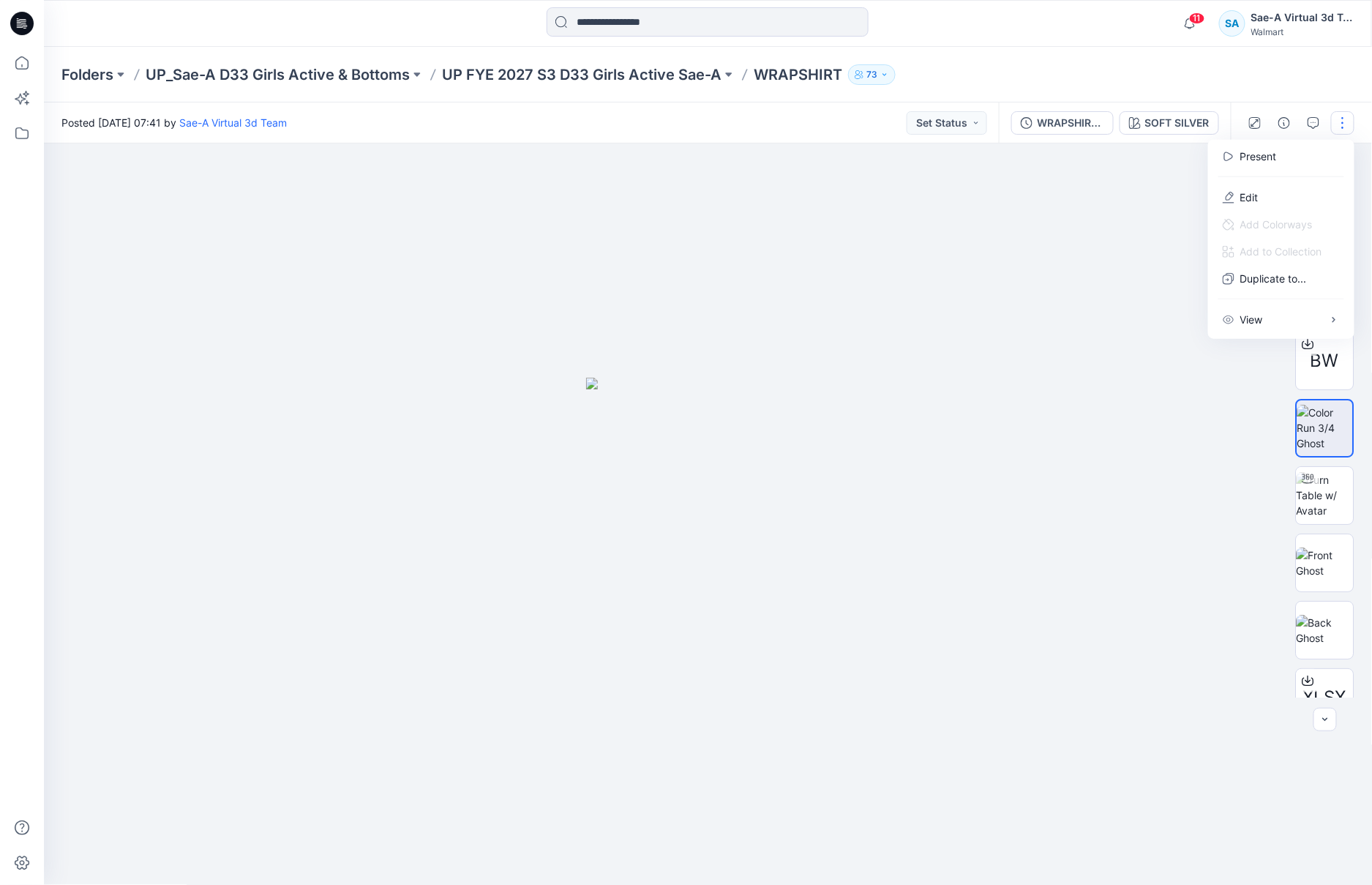
click at [1342, 117] on button "button" at bounding box center [1342, 122] width 23 height 23
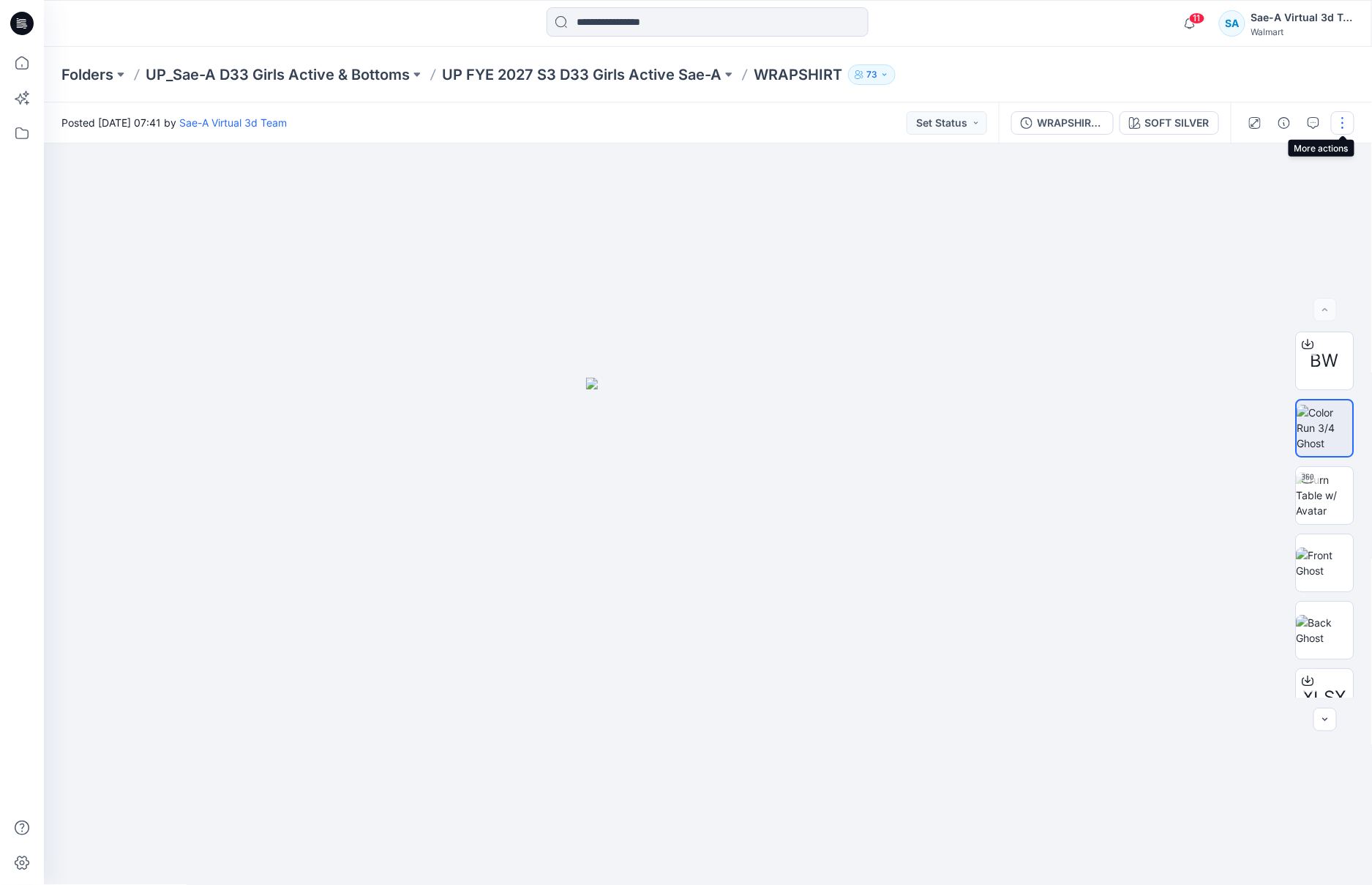
click at [1346, 117] on button "button" at bounding box center [1342, 122] width 23 height 23
click at [1263, 201] on button "Edit" at bounding box center [1281, 198] width 134 height 27
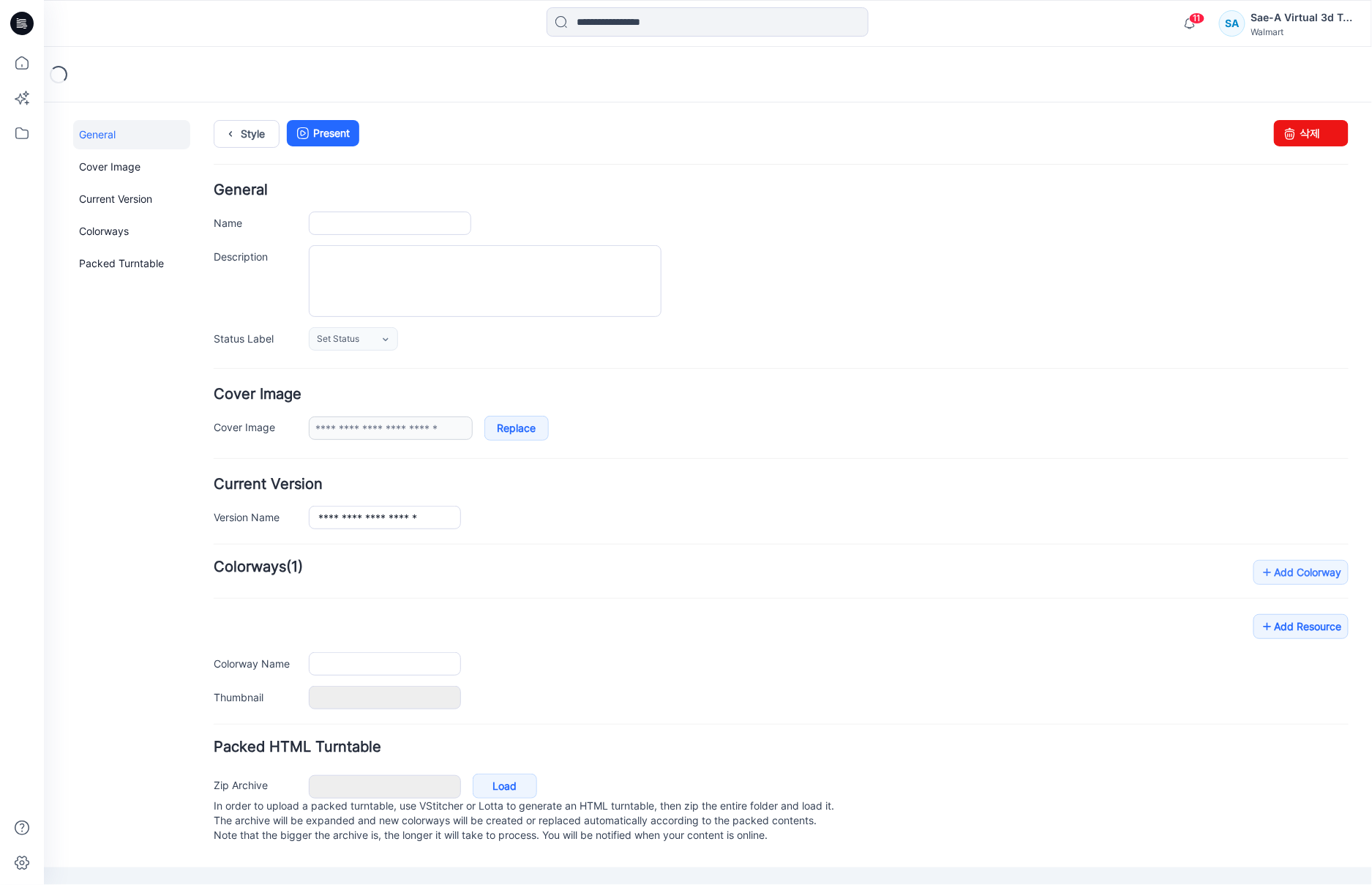
type input "*********"
type input "**********"
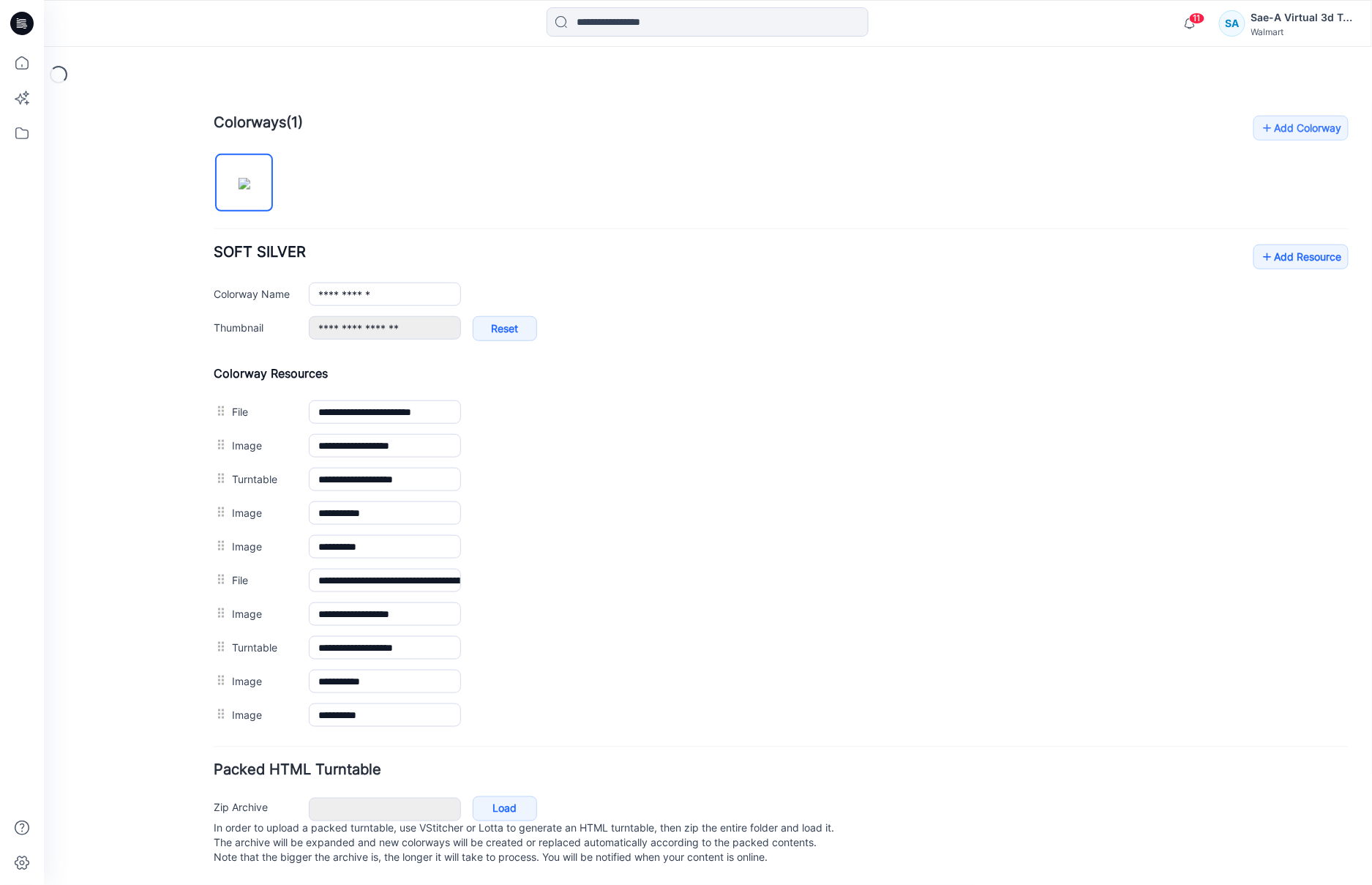
scroll to position [465, 0]
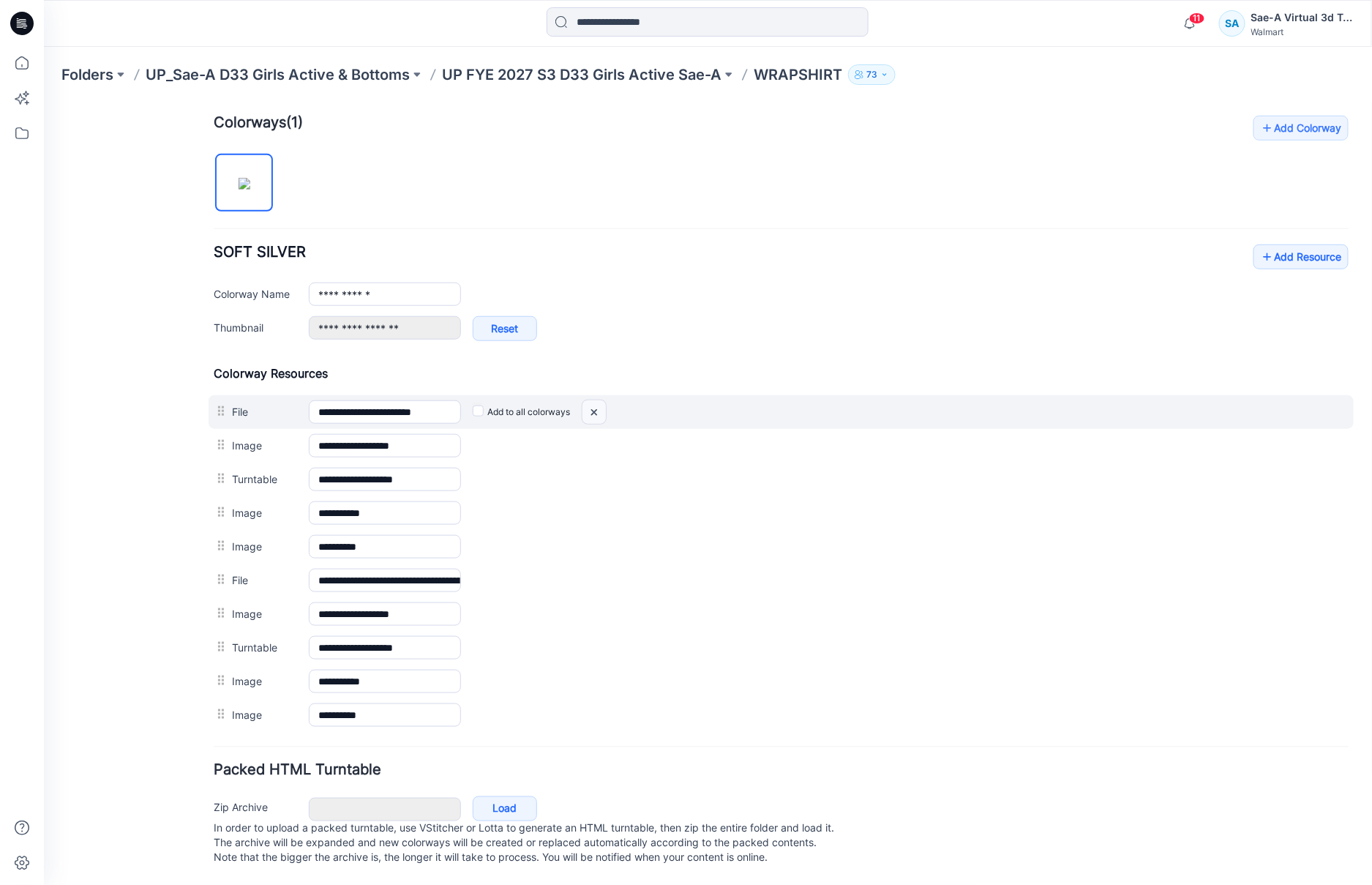
click at [594, 399] on img at bounding box center [592, 411] width 23 height 24
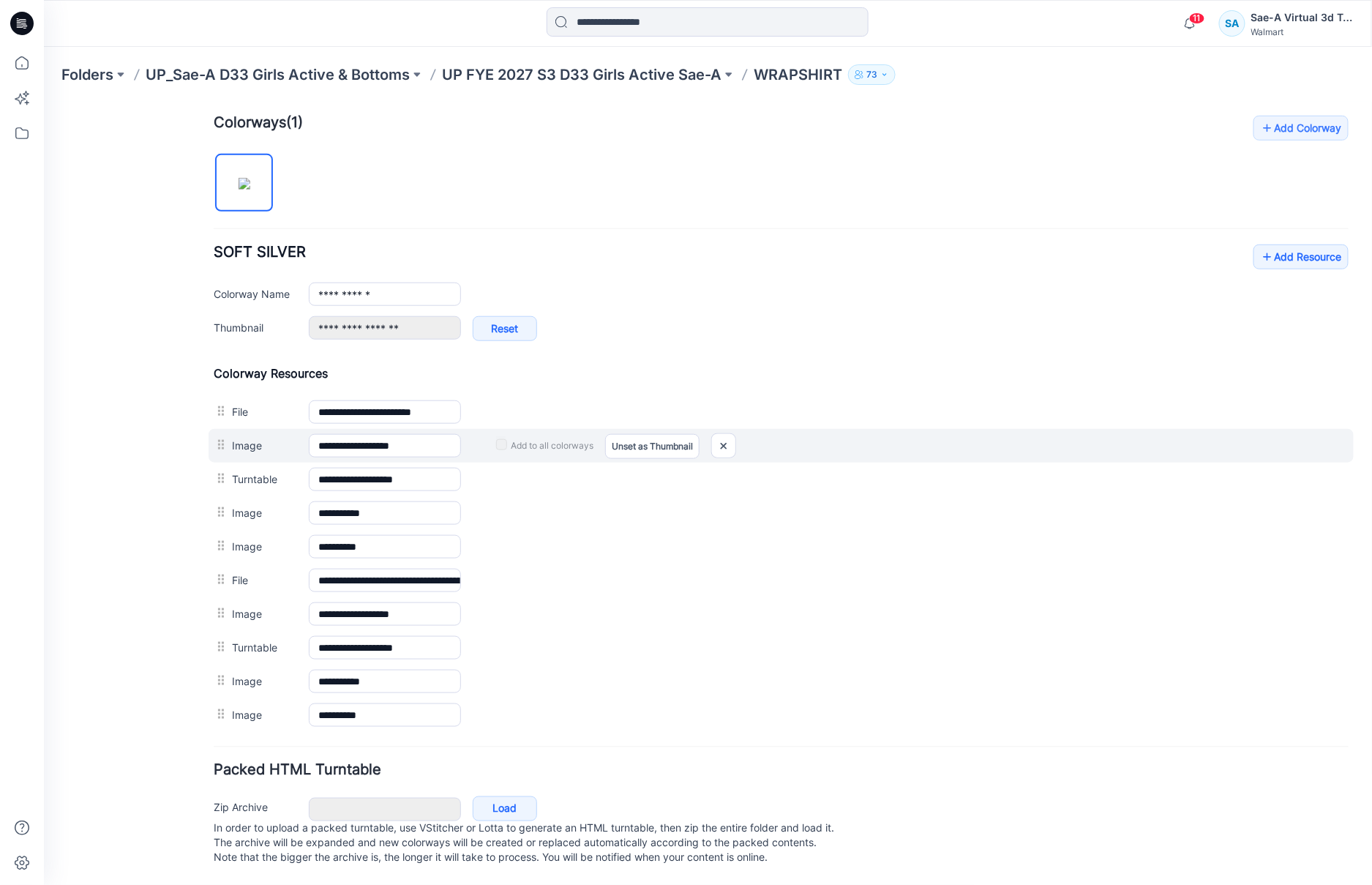
scroll to position [431, 0]
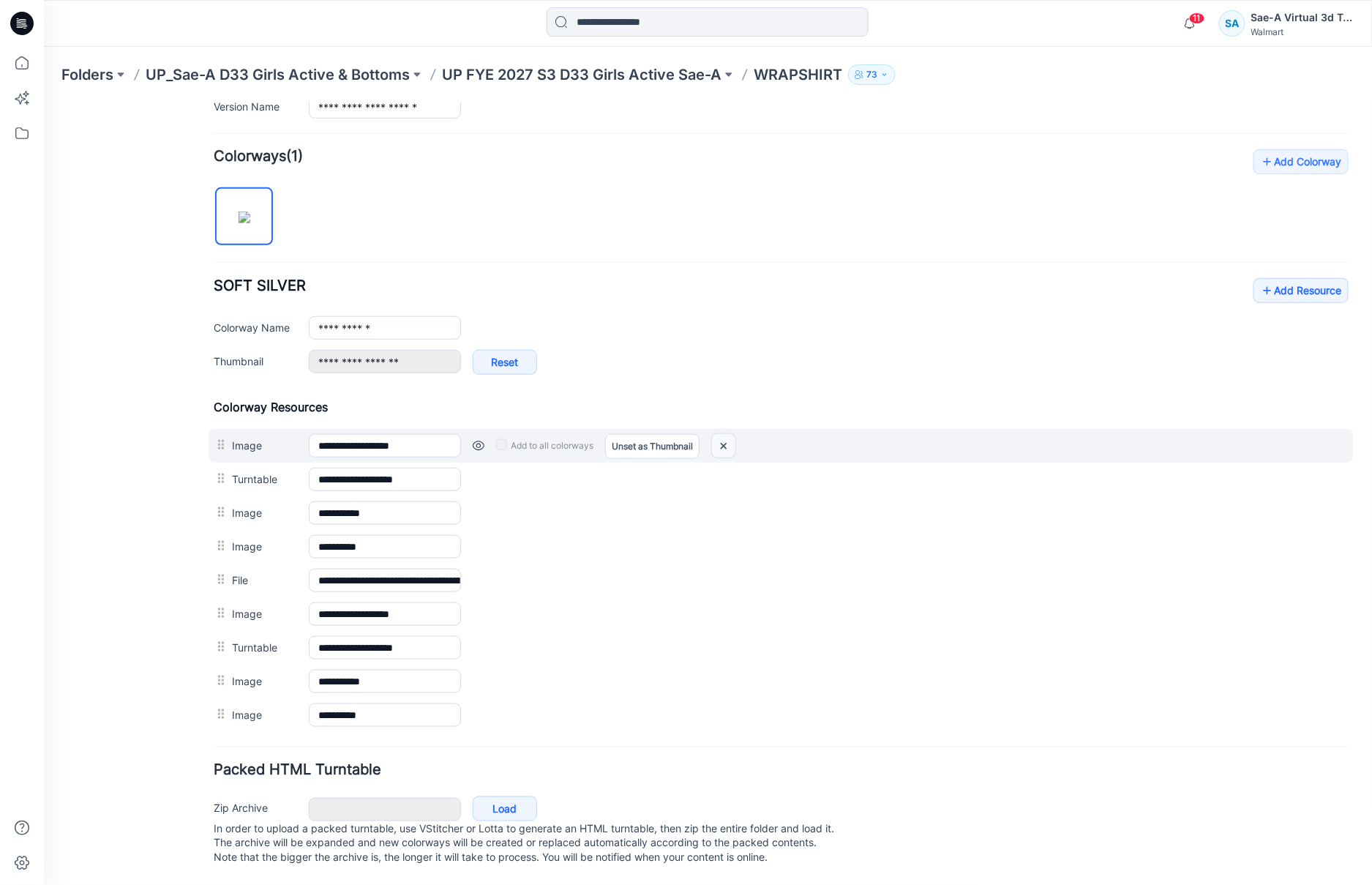
click at [720, 434] on img at bounding box center [722, 445] width 23 height 24
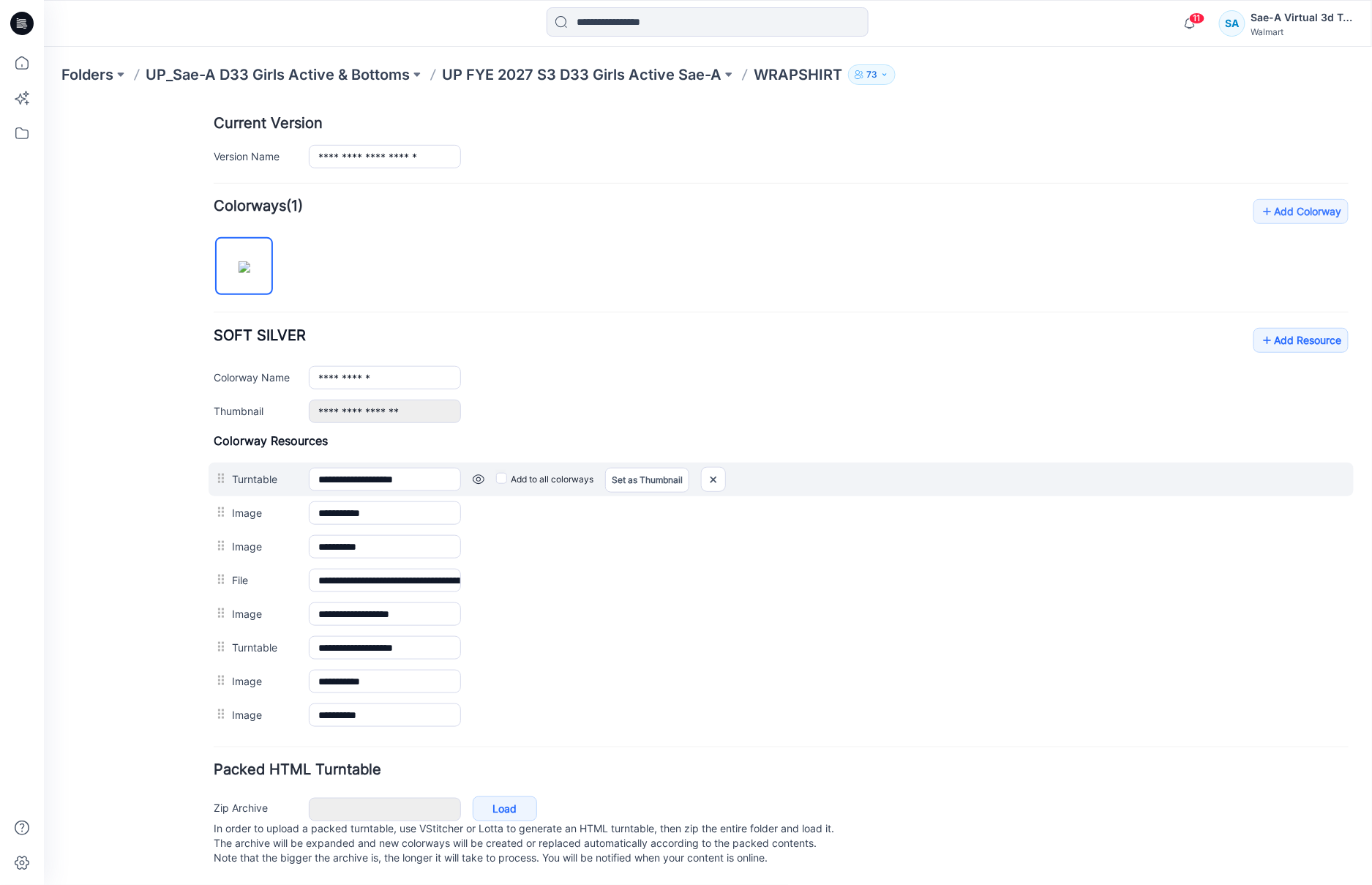
scroll to position [381, 0]
click at [43, 102] on img at bounding box center [43, 102] width 0 height 0
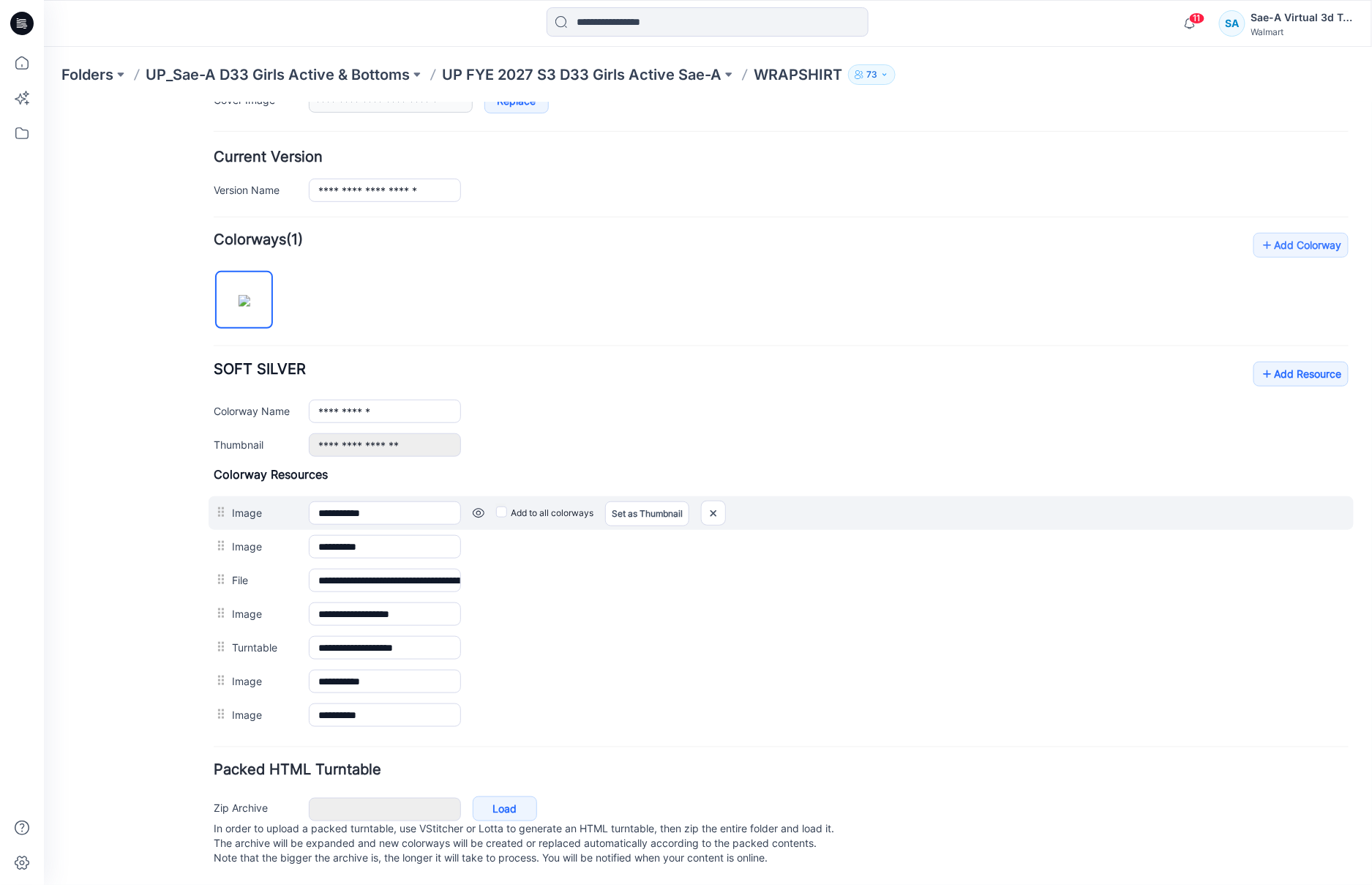
scroll to position [347, 0]
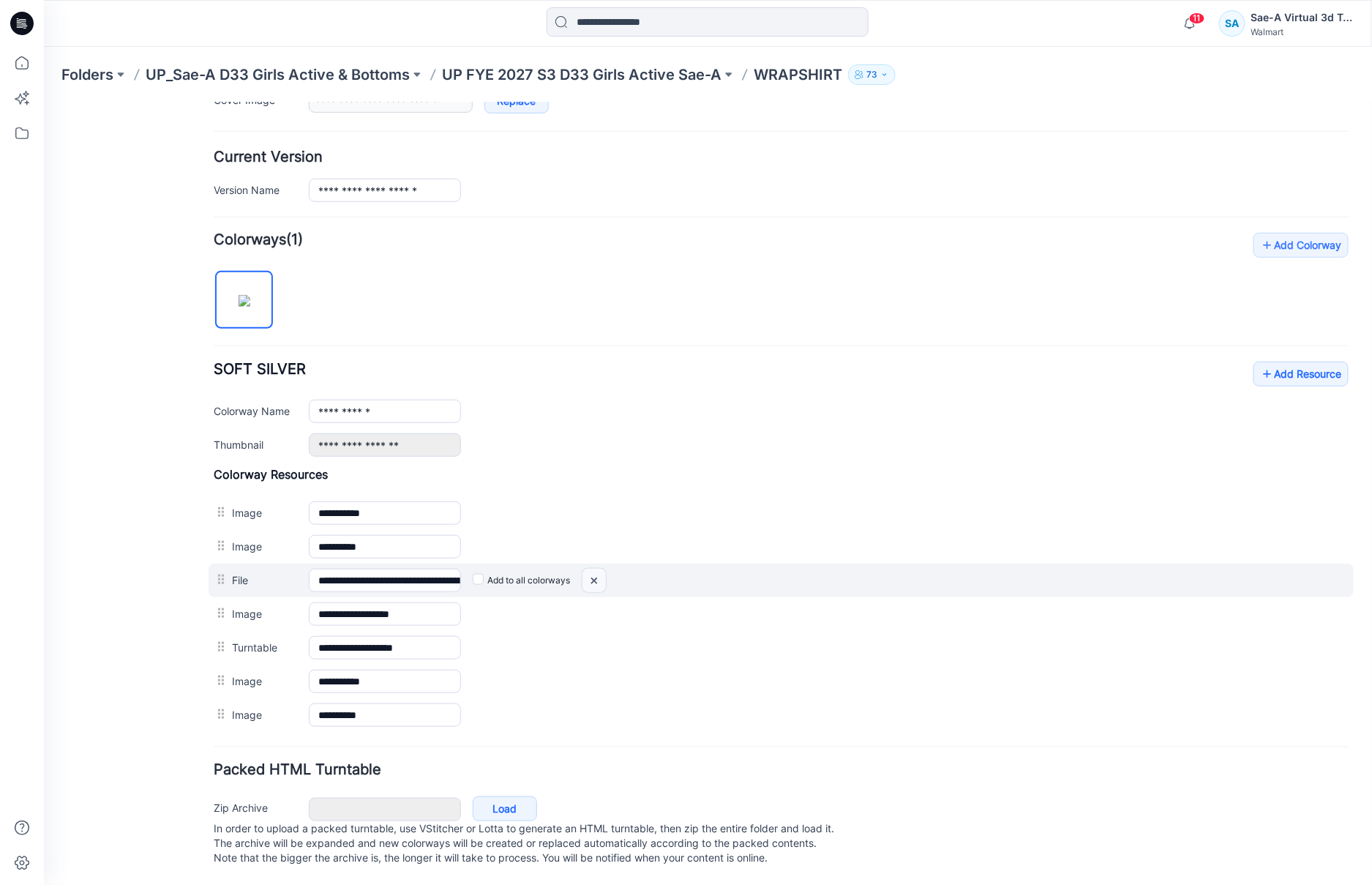
click at [43, 102] on img at bounding box center [43, 102] width 0 height 0
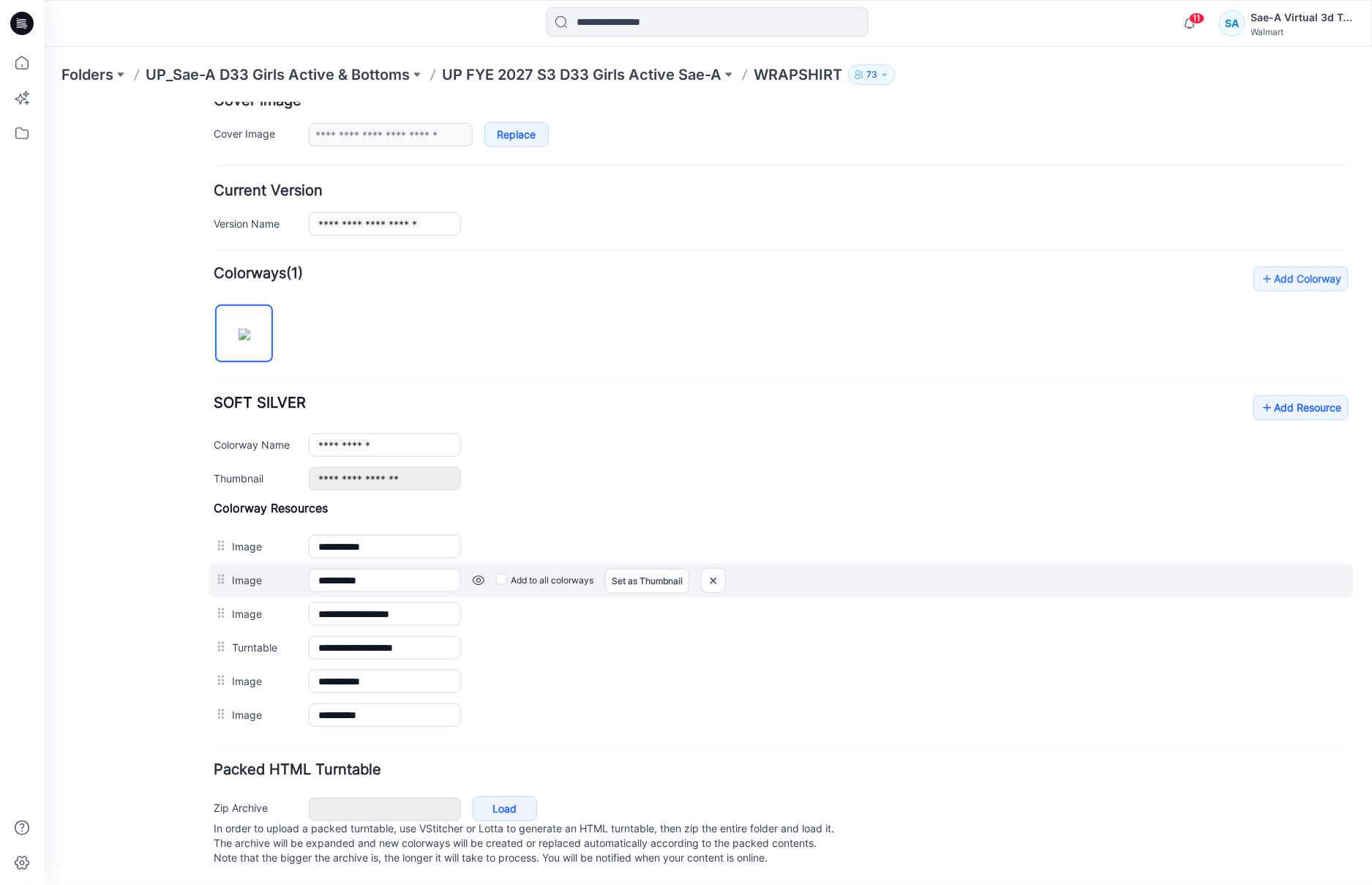
scroll to position [313, 0]
click at [43, 102] on img at bounding box center [43, 102] width 0 height 0
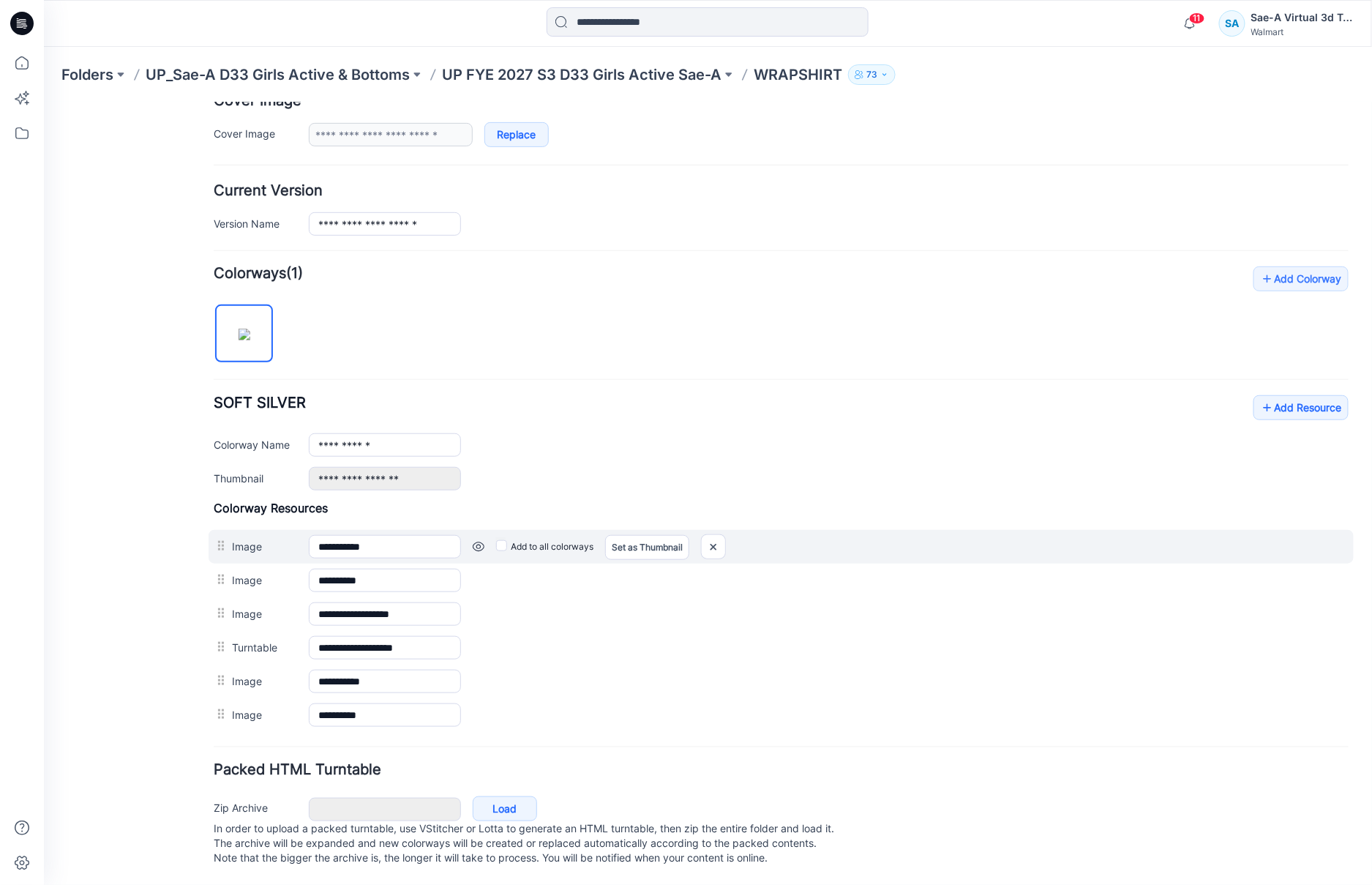
scroll to position [279, 0]
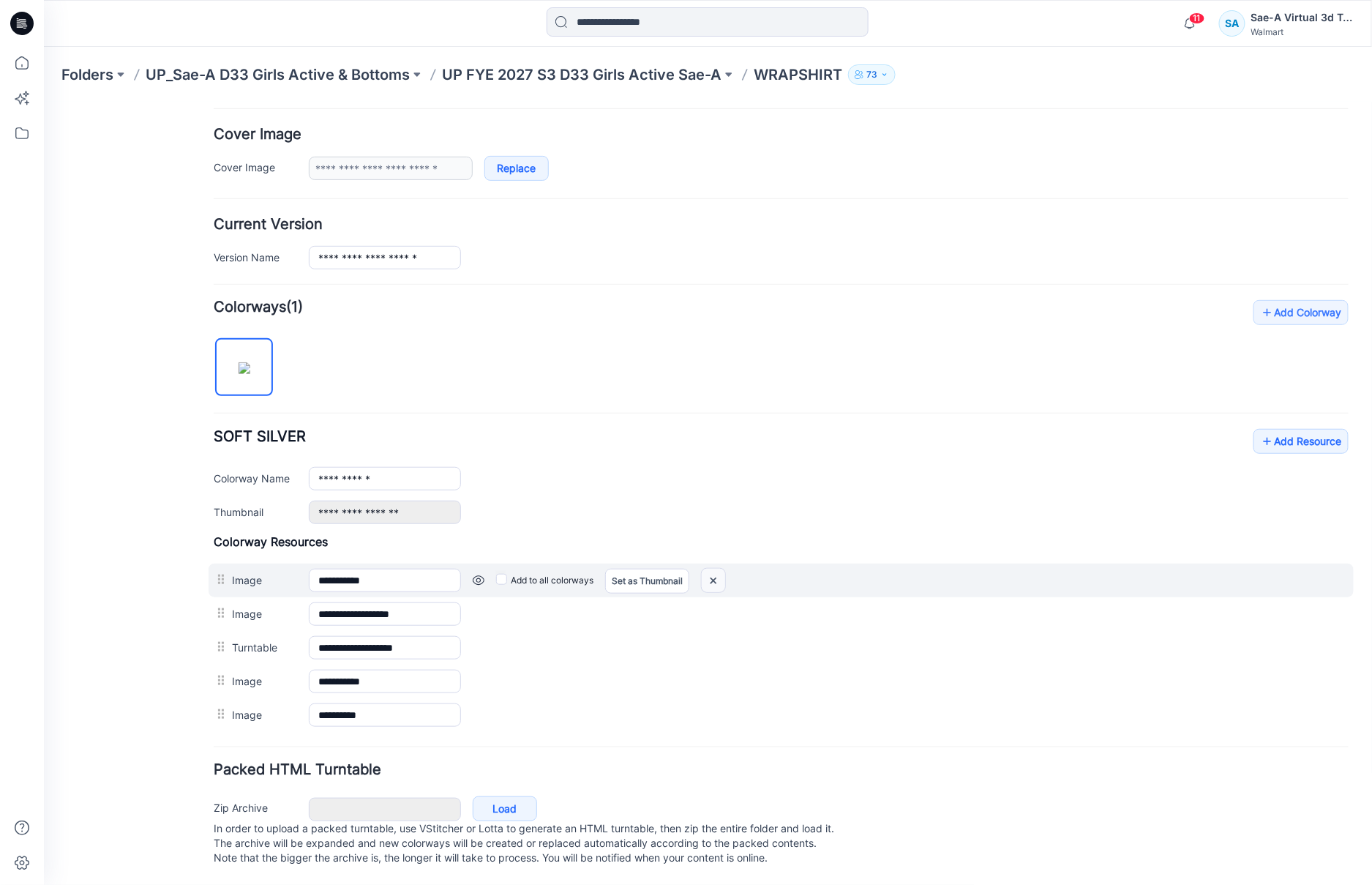
click at [43, 102] on img at bounding box center [43, 102] width 0 height 0
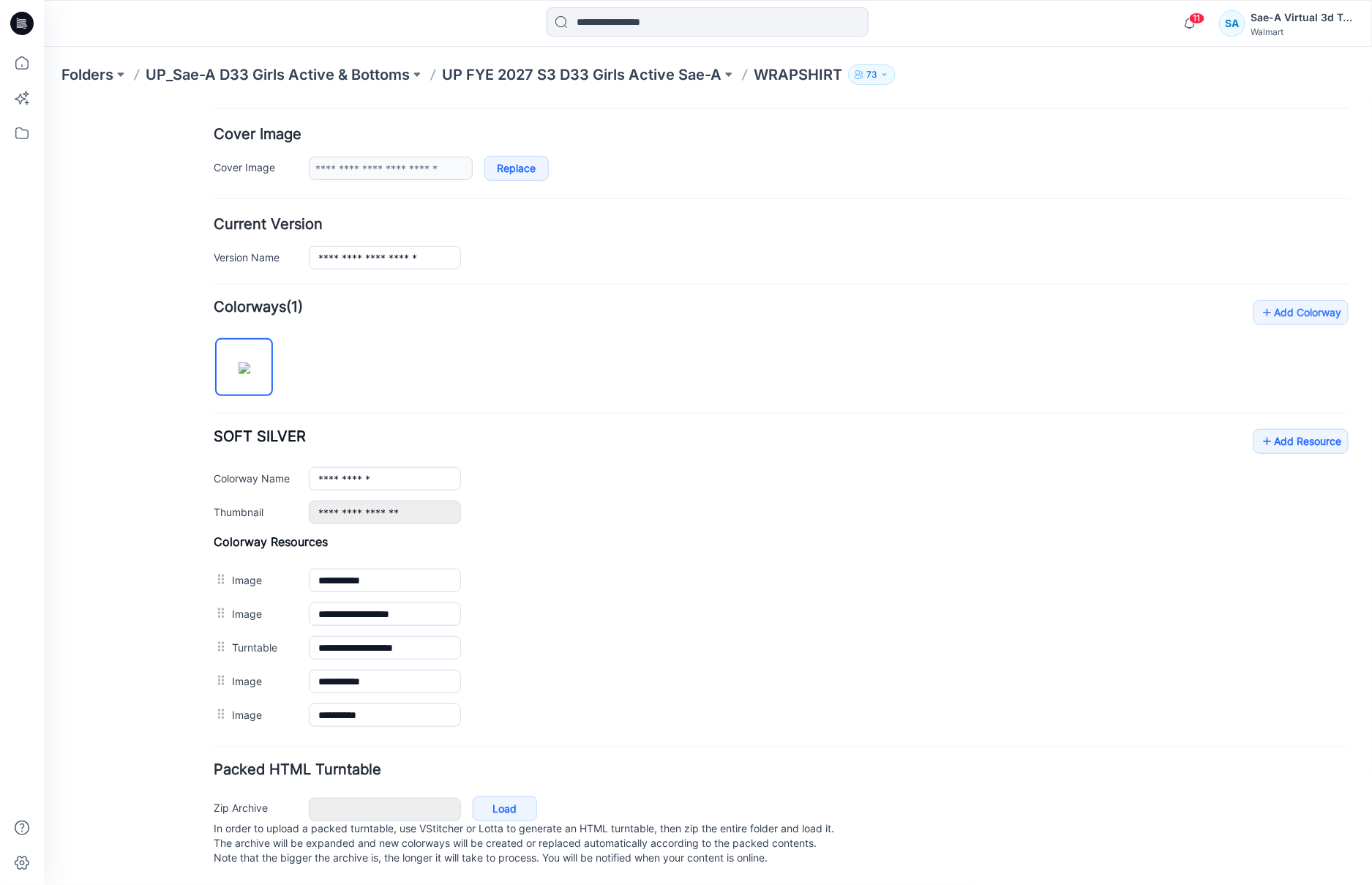
scroll to position [245, 0]
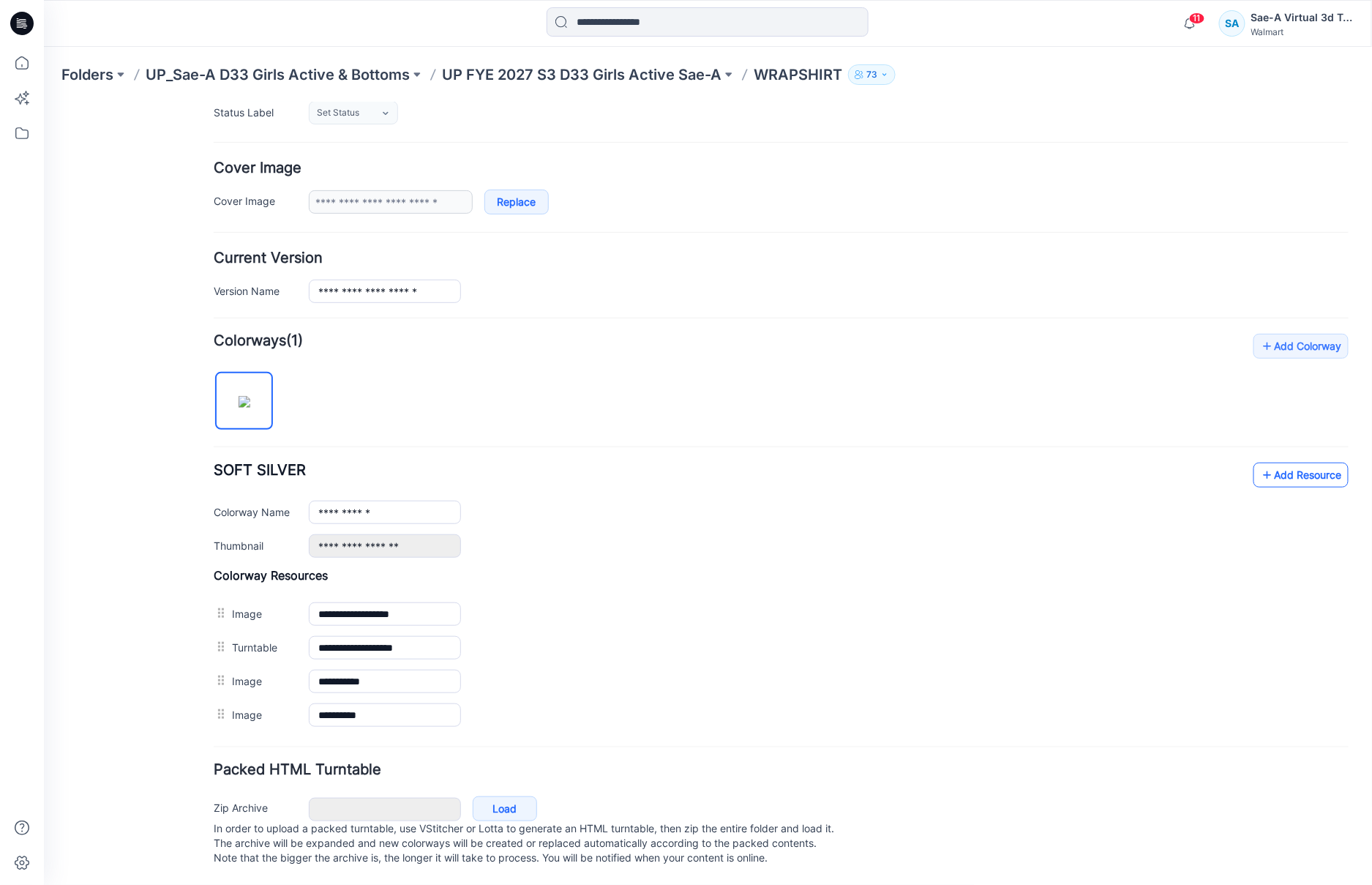
click at [1259, 463] on icon at bounding box center [1266, 474] width 15 height 23
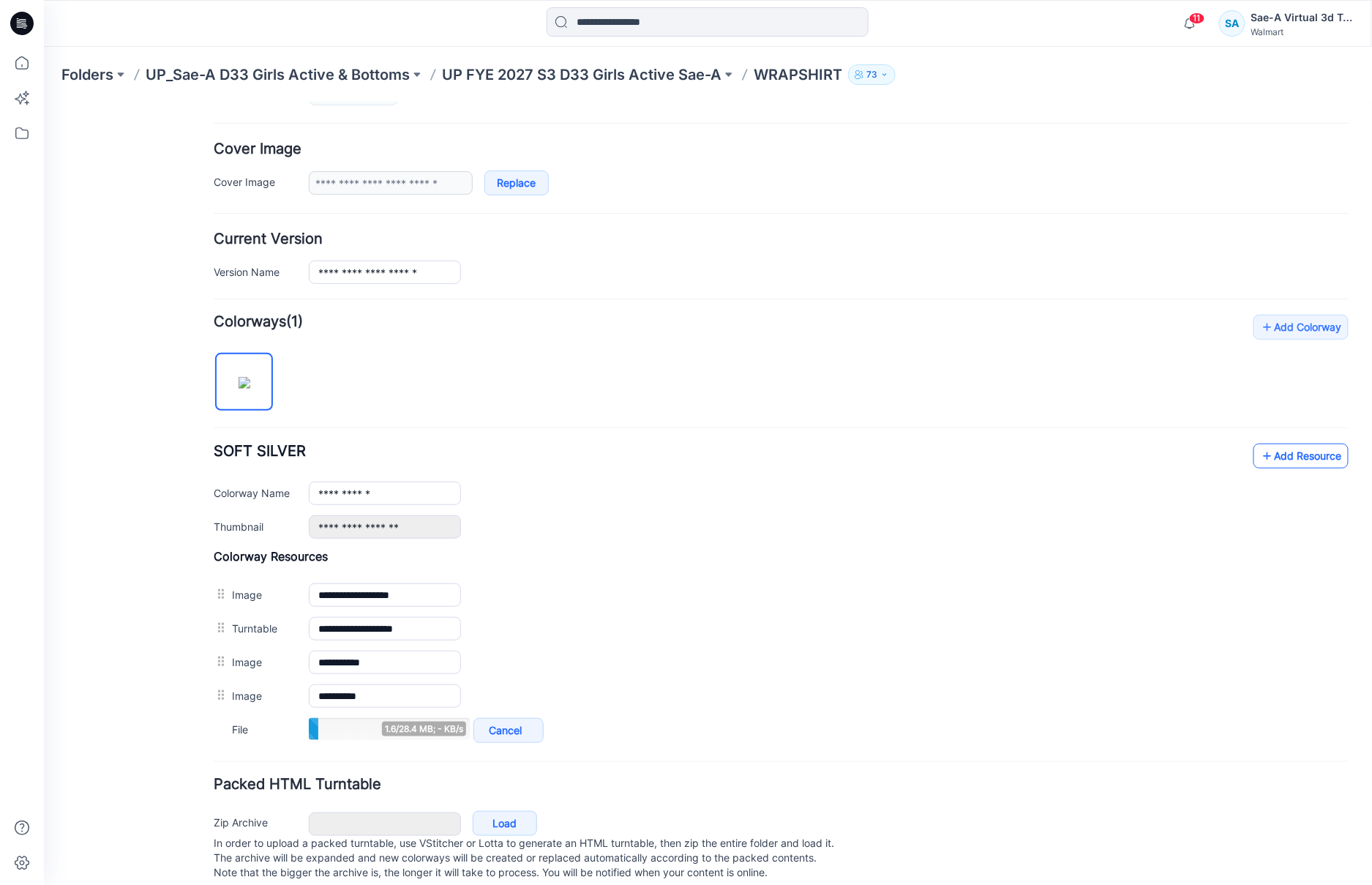
click at [1266, 459] on link "Add Resource" at bounding box center [1299, 455] width 95 height 25
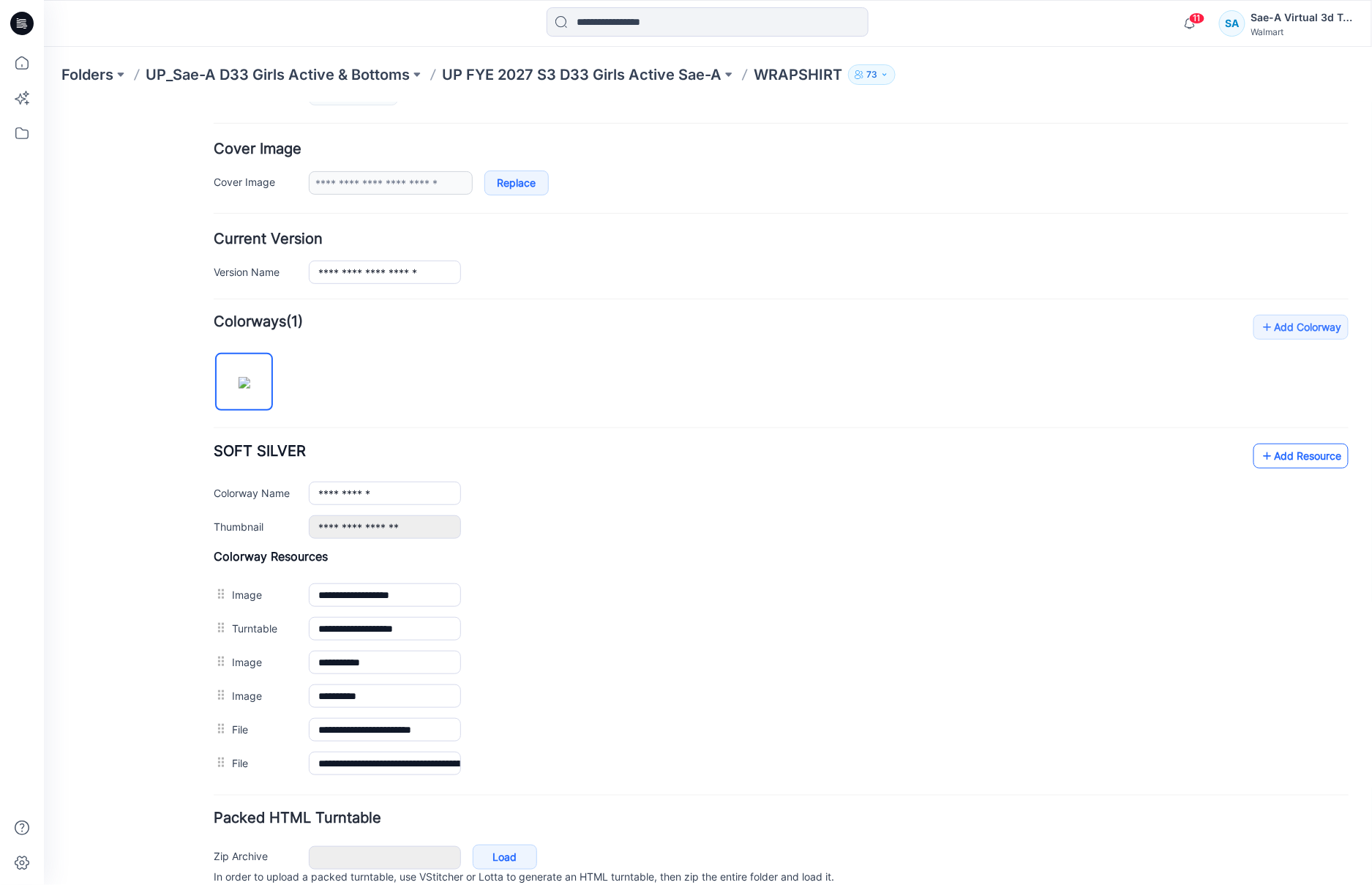
click at [1262, 450] on link "Add Resource" at bounding box center [1299, 455] width 95 height 25
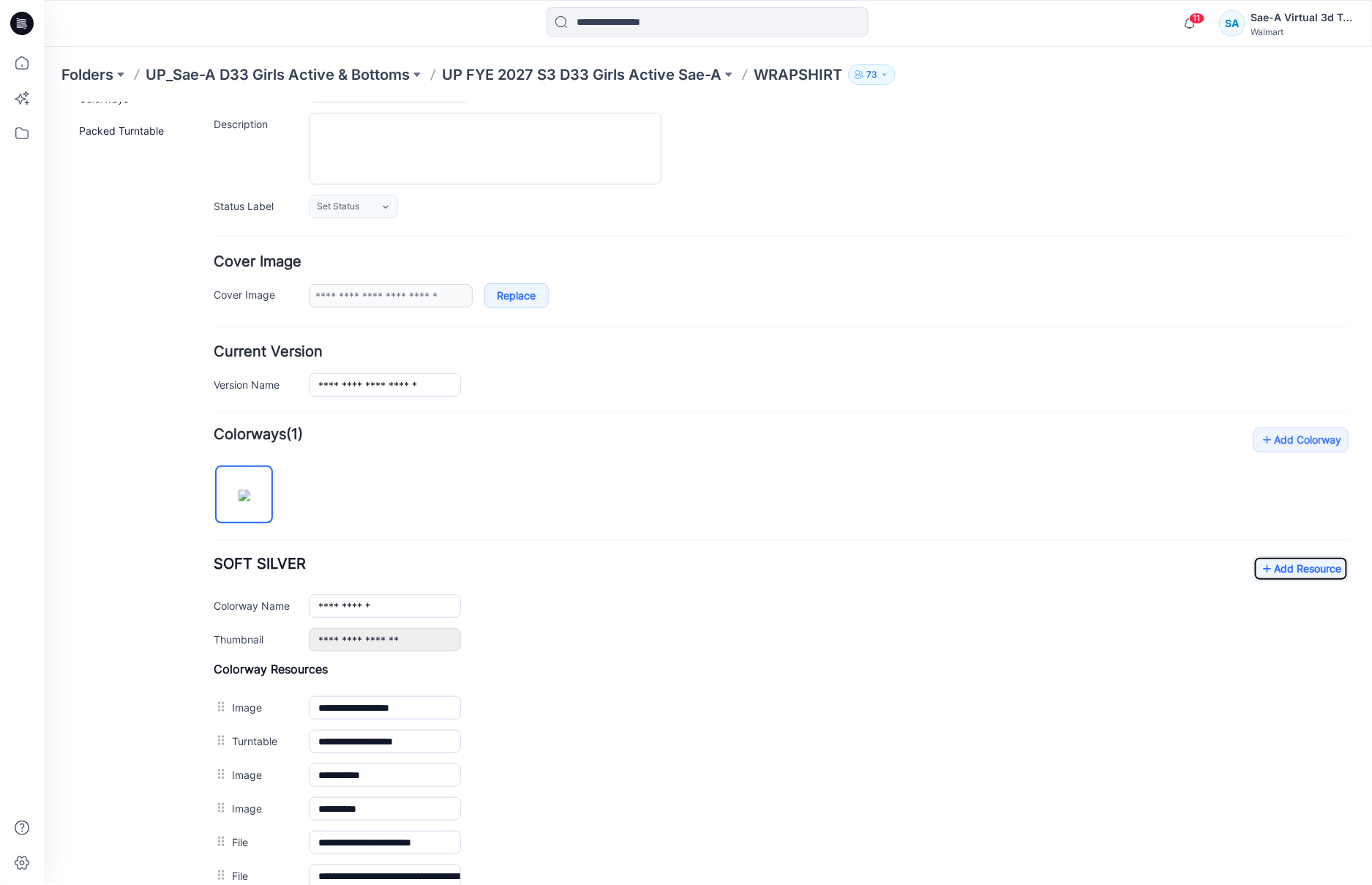
scroll to position [0, 0]
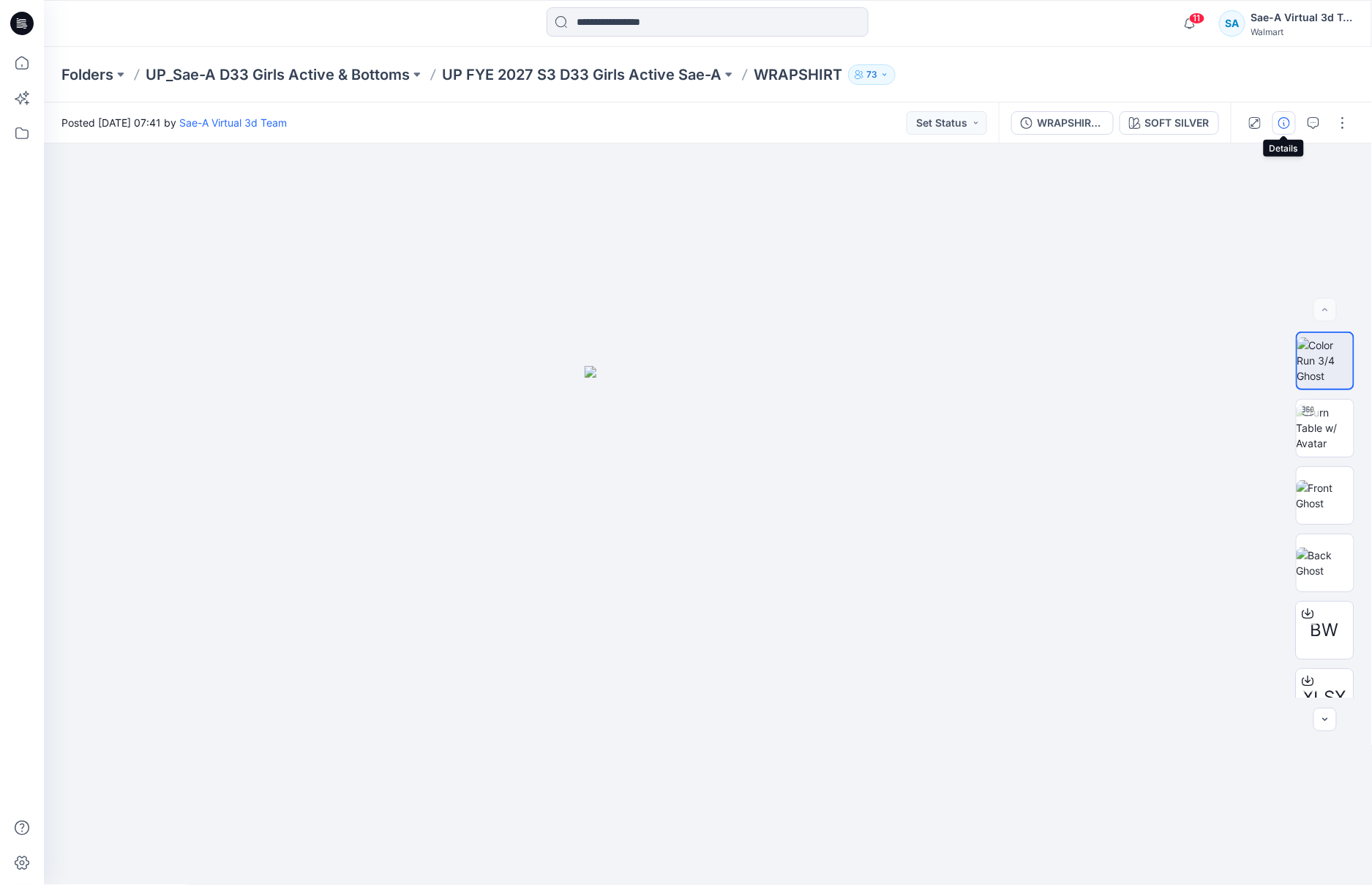
click at [1283, 127] on icon "button" at bounding box center [1284, 123] width 12 height 12
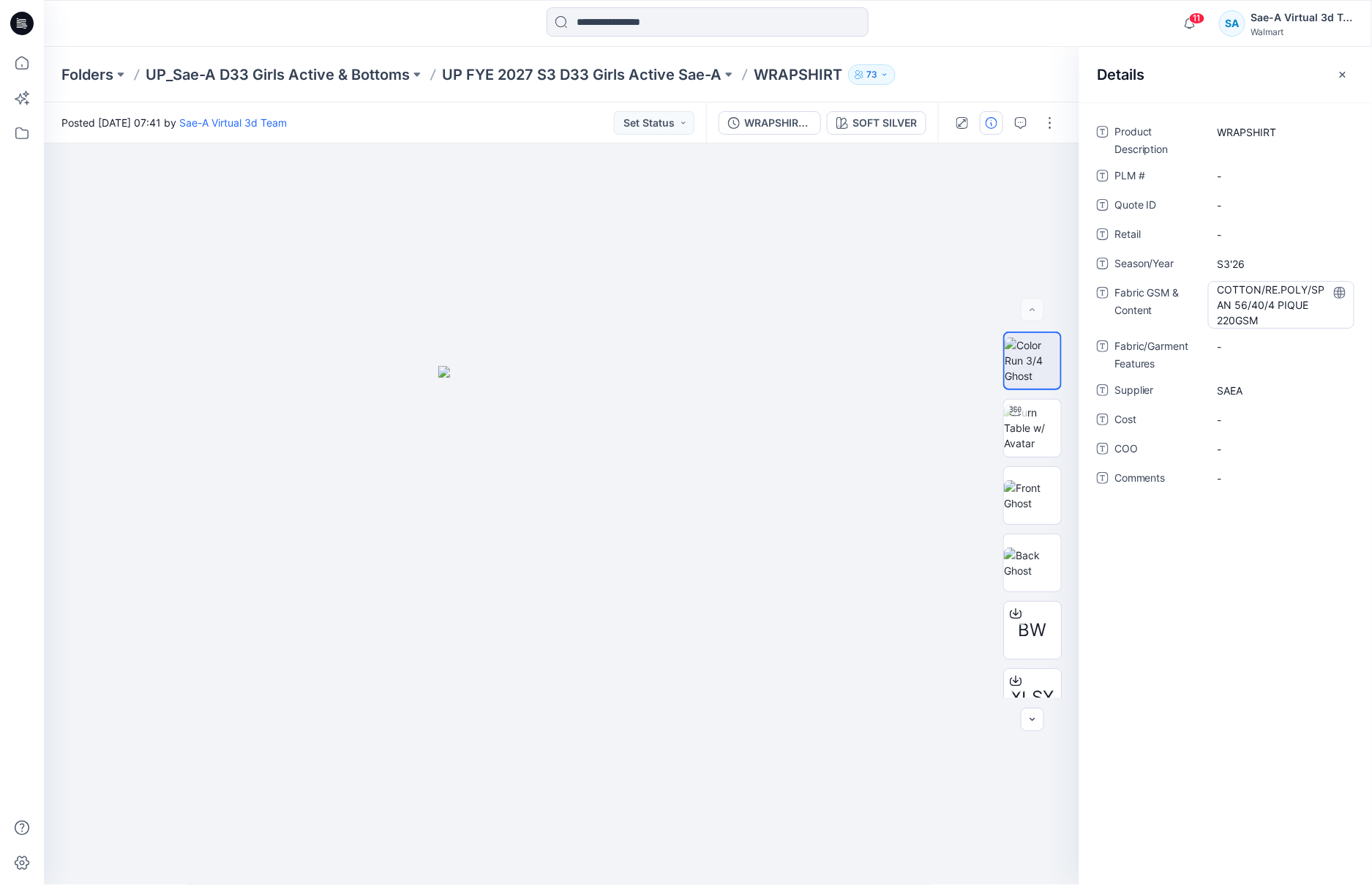
click at [1274, 315] on Content "COTTON/RE.POLY/SPAN 56/40/4 PIQUE 220GSM" at bounding box center [1281, 304] width 127 height 46
drag, startPoint x: 1292, startPoint y: 316, endPoint x: 1164, endPoint y: 266, distance: 137.4
click at [1164, 266] on div "**********" at bounding box center [1225, 312] width 257 height 386
type textarea "*"
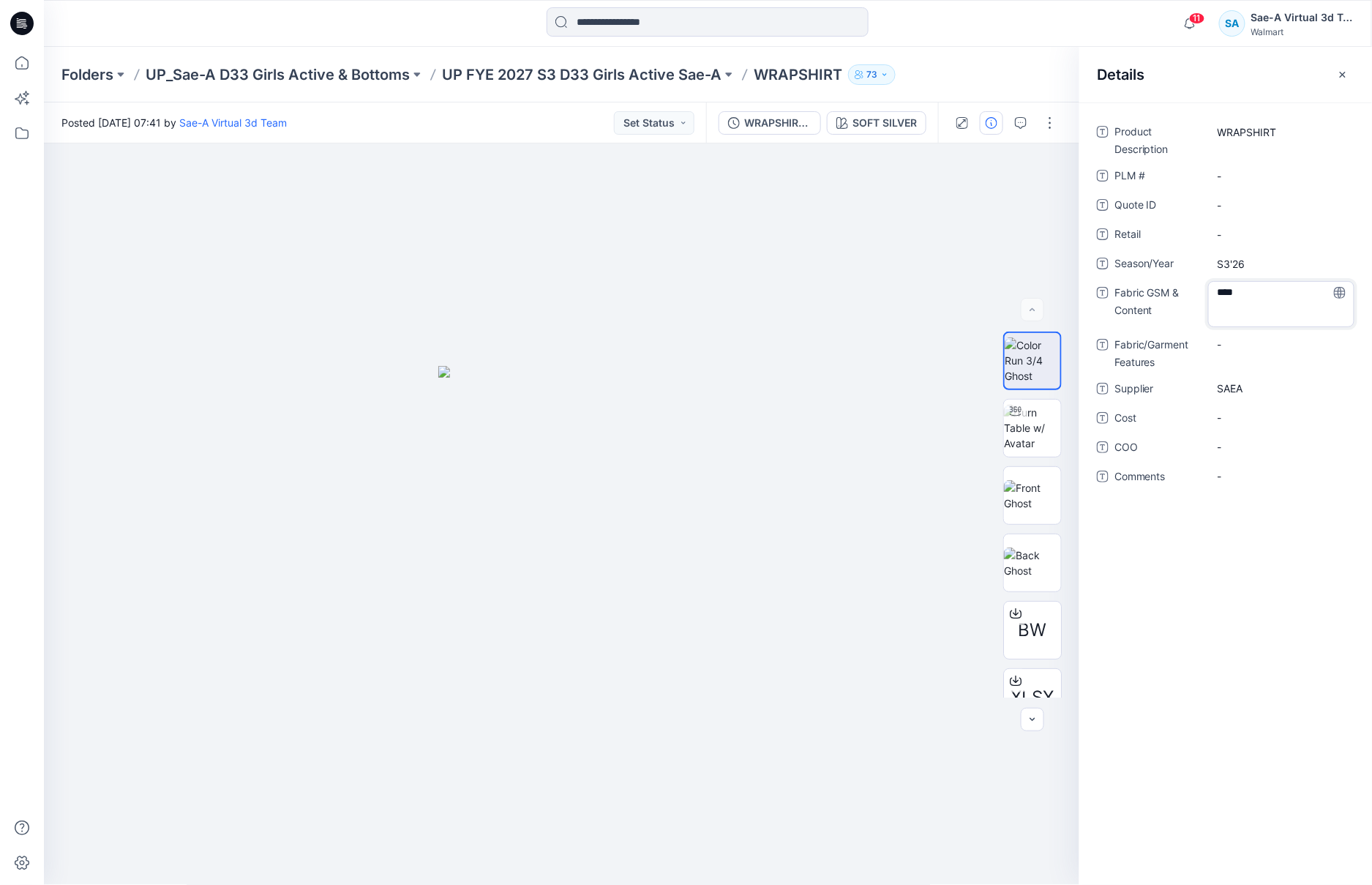
type textarea "*****"
click at [1240, 572] on div "Product Description WRAPSHIRT PLM # - Quote ID - Retail - Season/Year S3'26 Fab…" at bounding box center [1225, 493] width 292 height 782
click at [1338, 69] on icon "button" at bounding box center [1343, 74] width 12 height 12
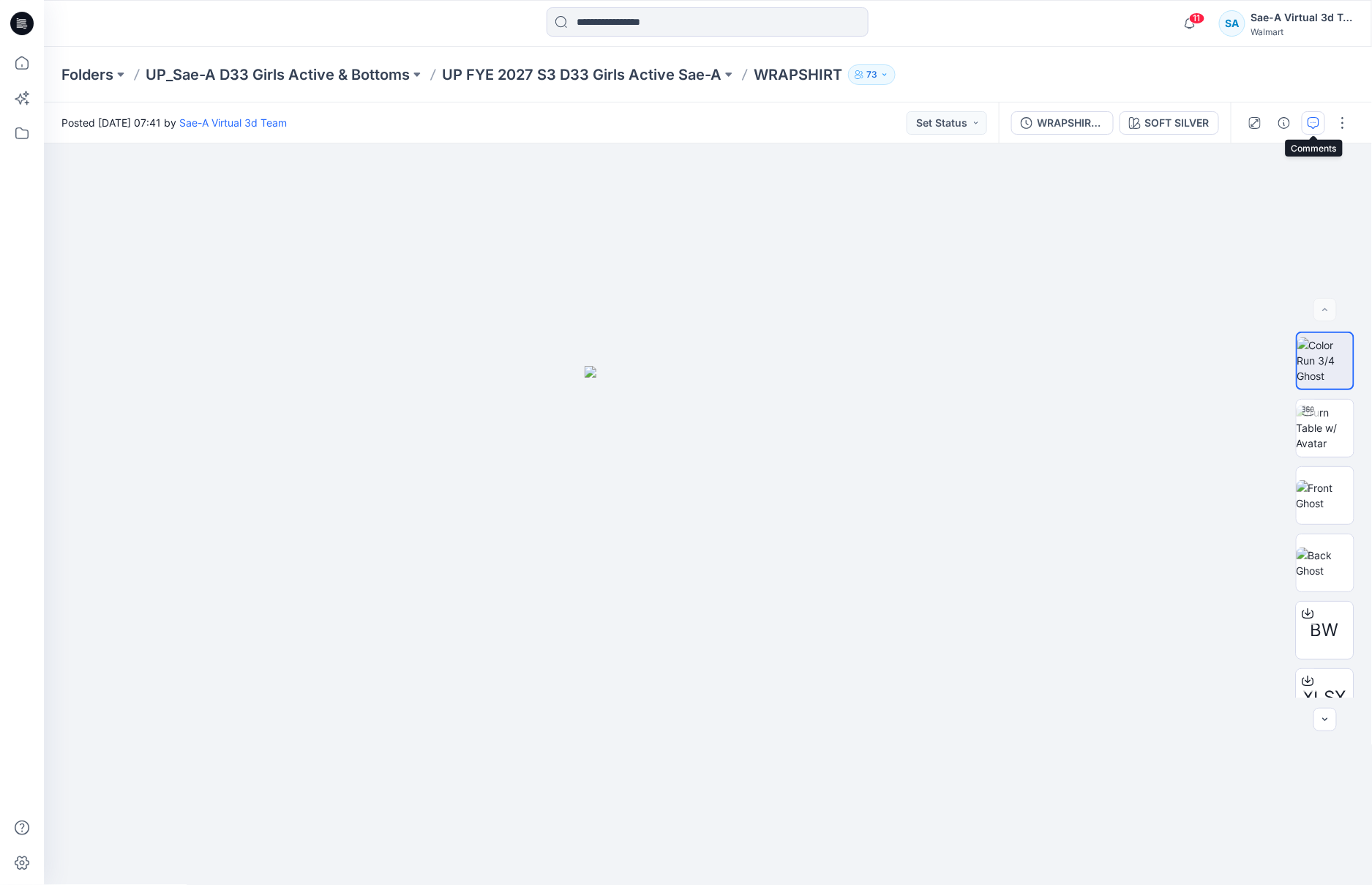
click at [1314, 126] on icon "button" at bounding box center [1313, 123] width 12 height 12
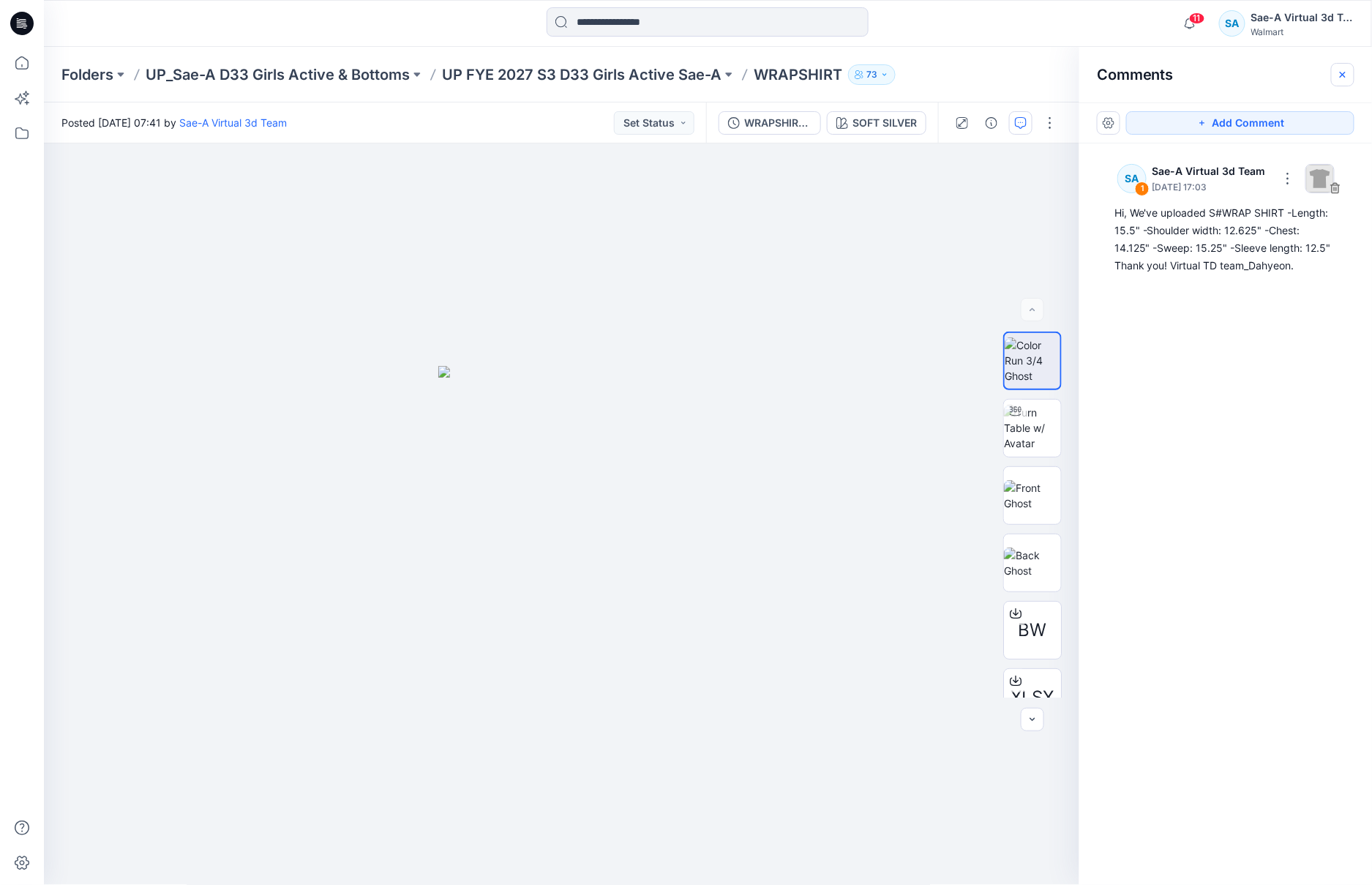
click at [1342, 73] on icon "button" at bounding box center [1343, 74] width 12 height 12
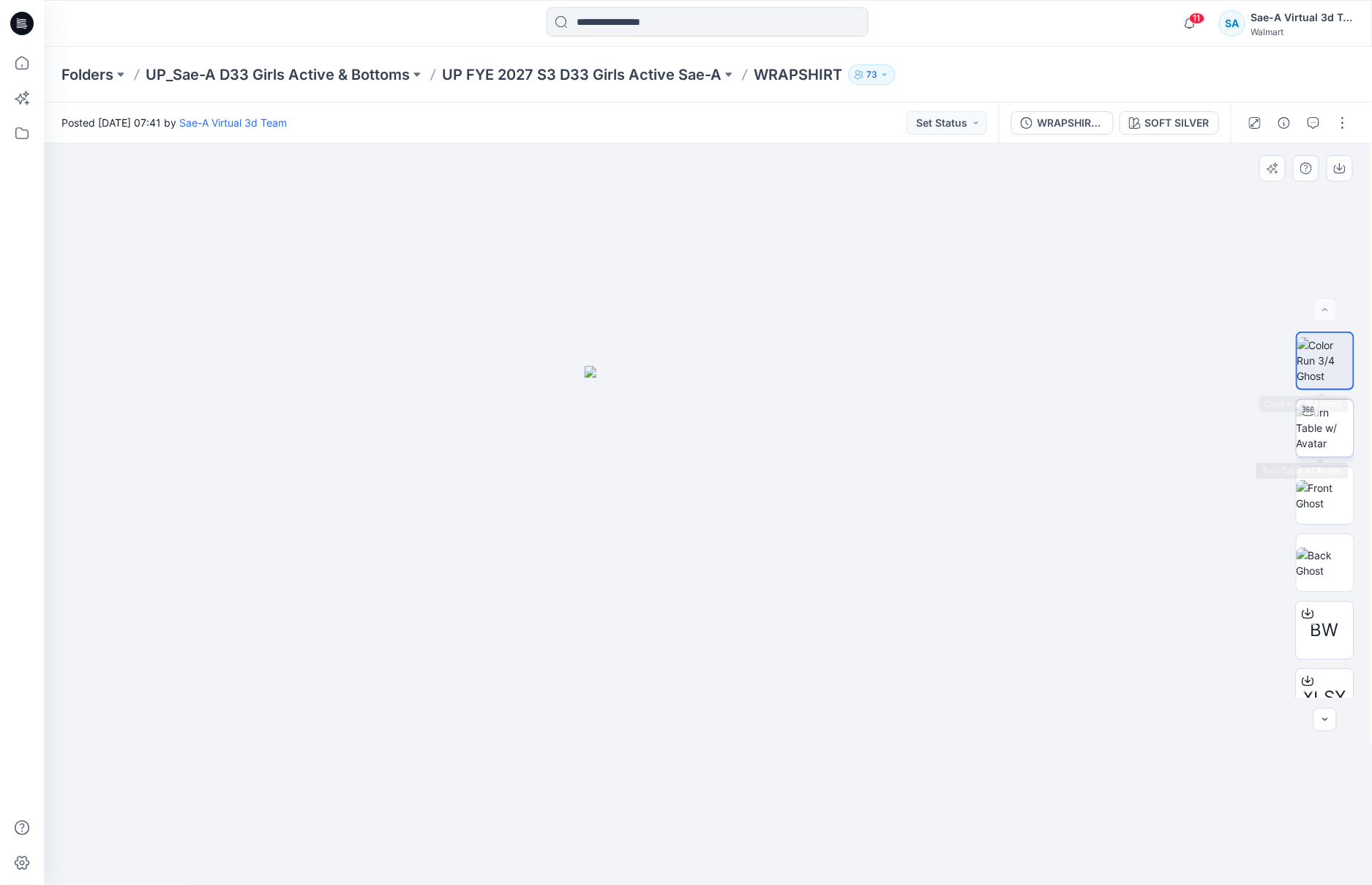
click at [1316, 434] on img at bounding box center [1324, 428] width 57 height 46
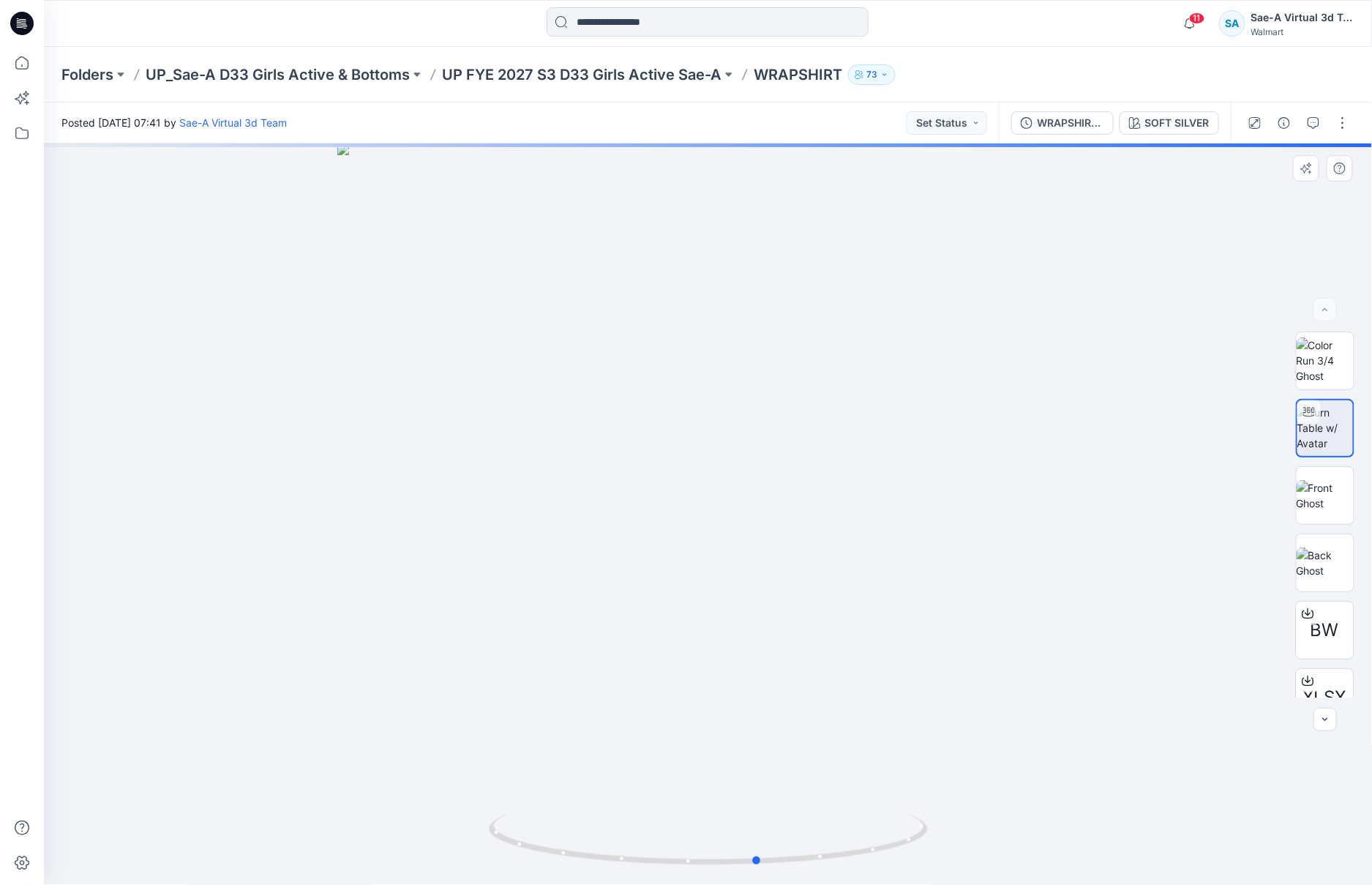
drag, startPoint x: 845, startPoint y: 856, endPoint x: 1220, endPoint y: 829, distance: 376.0
click at [454, 829] on div at bounding box center [707, 514] width 1328 height 741
